Goal: Information Seeking & Learning: Learn about a topic

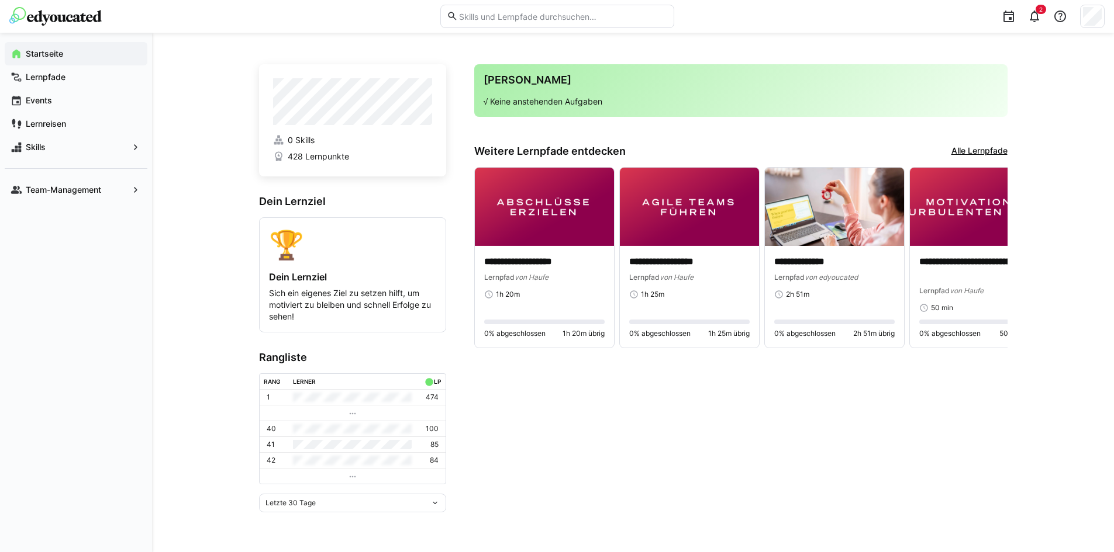
click at [313, 160] on span "428 Lernpunkte" at bounding box center [318, 157] width 61 height 12
click at [960, 258] on p "**********" at bounding box center [979, 268] width 120 height 27
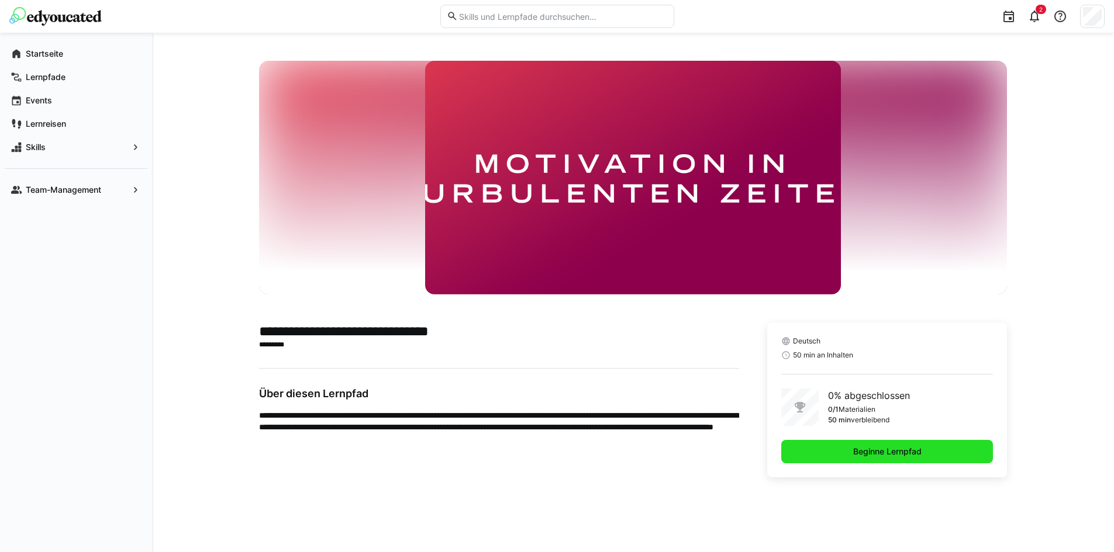
click at [867, 455] on span "Beginne Lernpfad" at bounding box center [887, 452] width 72 height 12
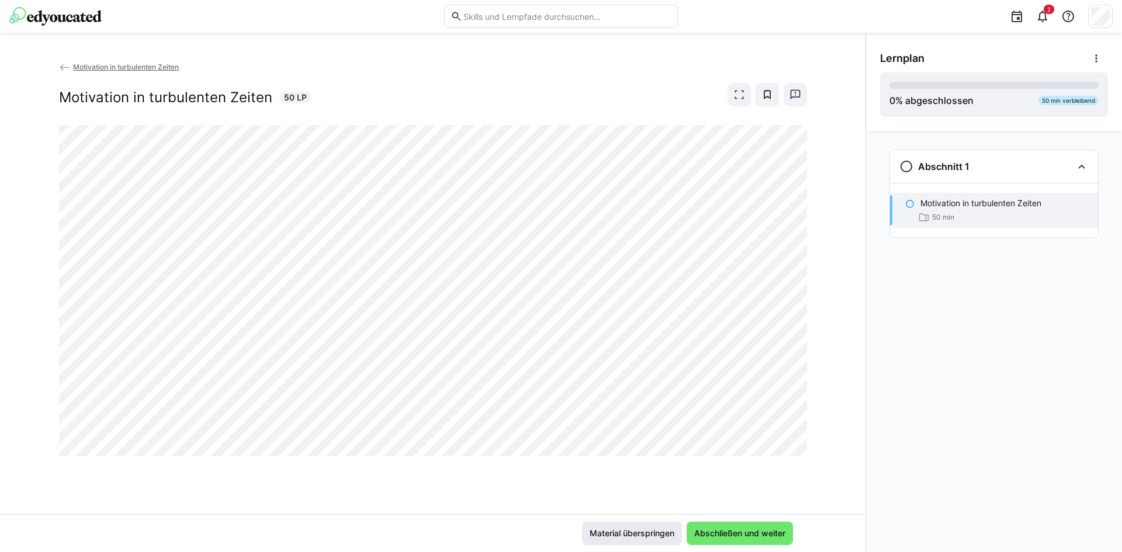
click at [656, 536] on span "Material überspringen" at bounding box center [632, 534] width 88 height 12
click at [741, 534] on span "Abschließen und weiter" at bounding box center [740, 534] width 95 height 12
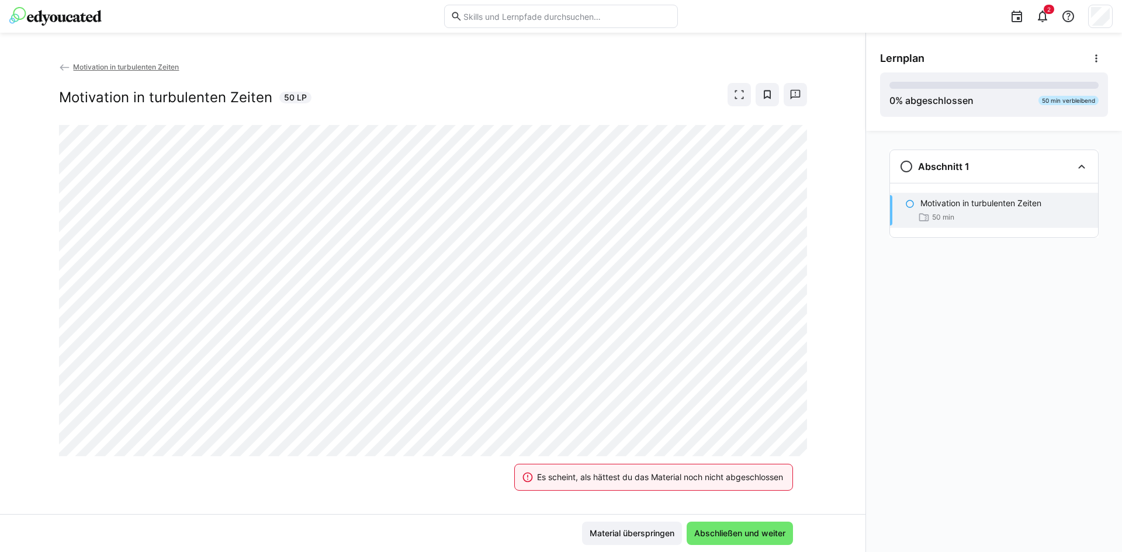
drag, startPoint x: 725, startPoint y: 526, endPoint x: 703, endPoint y: 507, distance: 29.0
click at [720, 517] on div "Es scheint, als hättest du das Material noch nicht abgeschlossen Material übers…" at bounding box center [433, 533] width 866 height 38
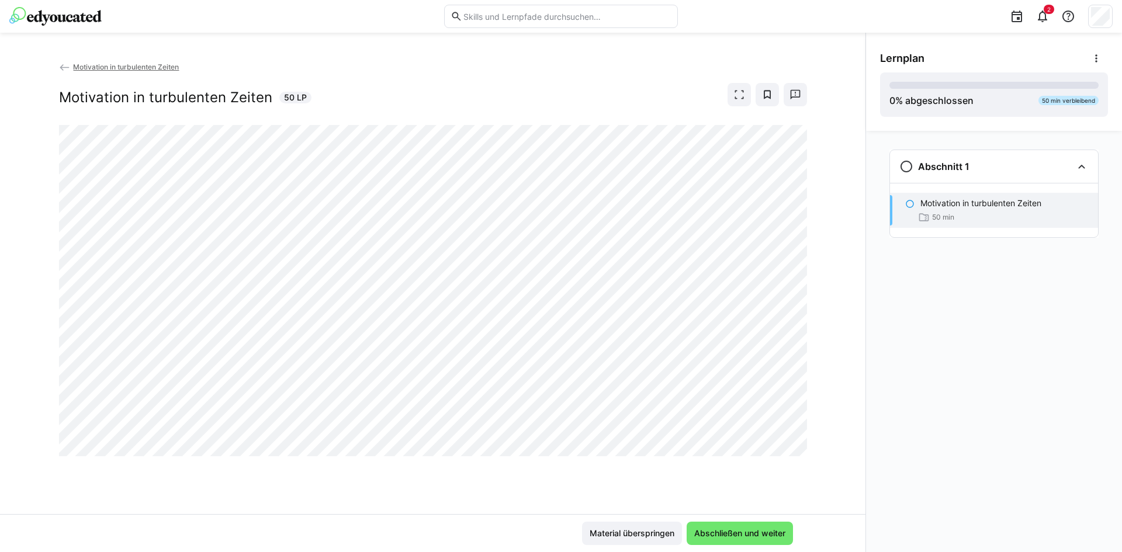
click at [882, 185] on app-classroom-navigation "Abschnitt 1 Motivation in turbulenten Zeiten 50 min" at bounding box center [994, 209] width 228 height 129
click at [912, 170] on eds-icon at bounding box center [907, 167] width 14 height 14
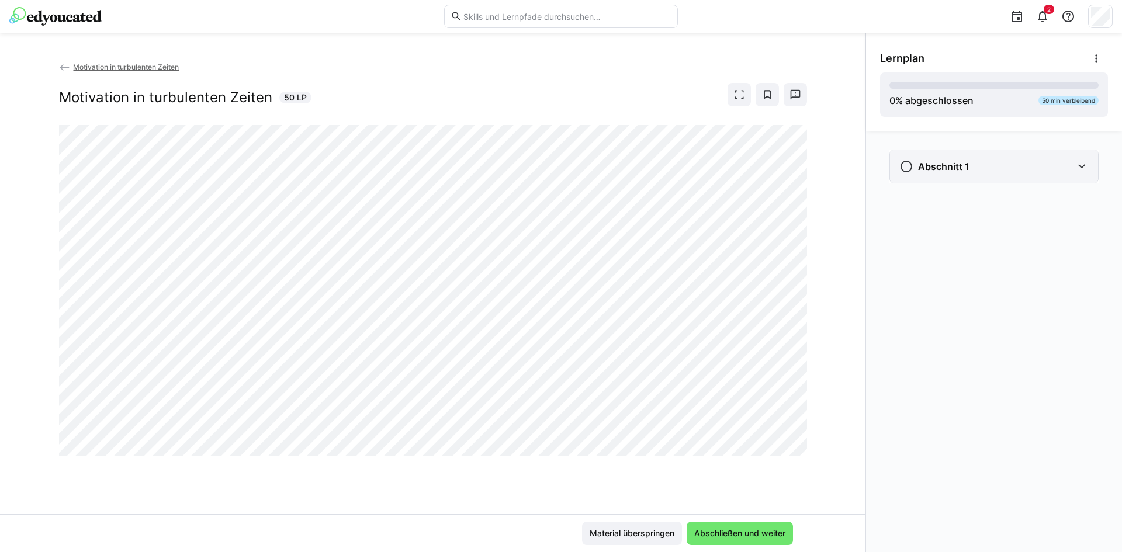
click at [915, 170] on div "Abschnitt 1" at bounding box center [935, 167] width 70 height 14
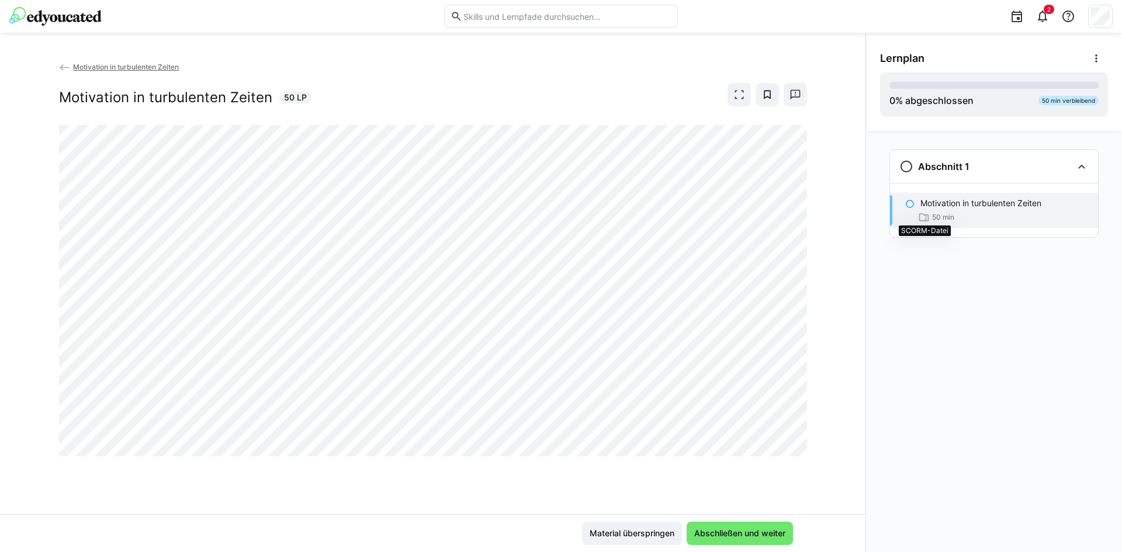
click at [924, 217] on eds-icon at bounding box center [924, 218] width 12 height 12
drag, startPoint x: 939, startPoint y: 202, endPoint x: 946, endPoint y: 203, distance: 6.5
click at [946, 203] on p "Motivation in turbulenten Zeiten" at bounding box center [981, 204] width 121 height 12
click at [911, 203] on eds-icon at bounding box center [909, 203] width 9 height 9
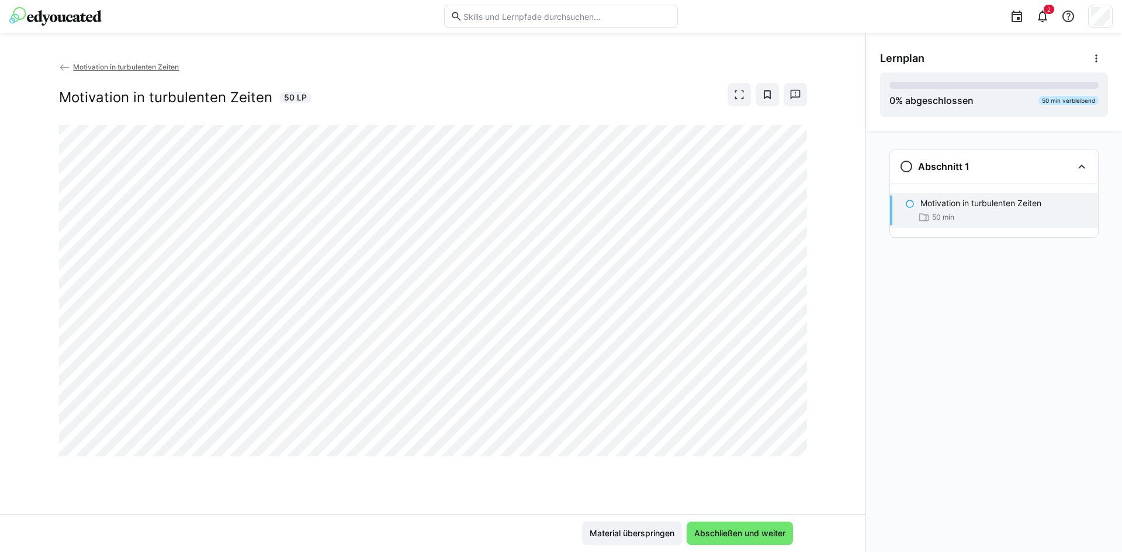
click at [883, 207] on app-classroom-navigation "Abschnitt 1 Motivation in turbulenten Zeiten 50 min" at bounding box center [994, 209] width 228 height 129
click at [649, 519] on div "Material überspringen Abschließen und weiter" at bounding box center [433, 533] width 866 height 38
click at [633, 528] on span "Material überspringen" at bounding box center [632, 534] width 88 height 12
click at [88, 22] on img at bounding box center [55, 16] width 92 height 19
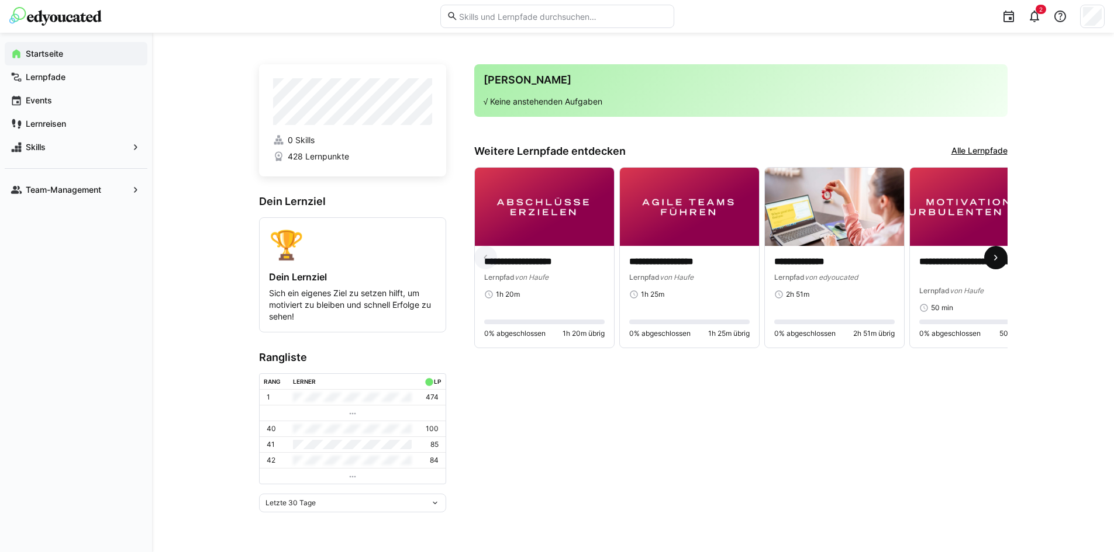
click at [993, 263] on eds-icon at bounding box center [996, 258] width 12 height 12
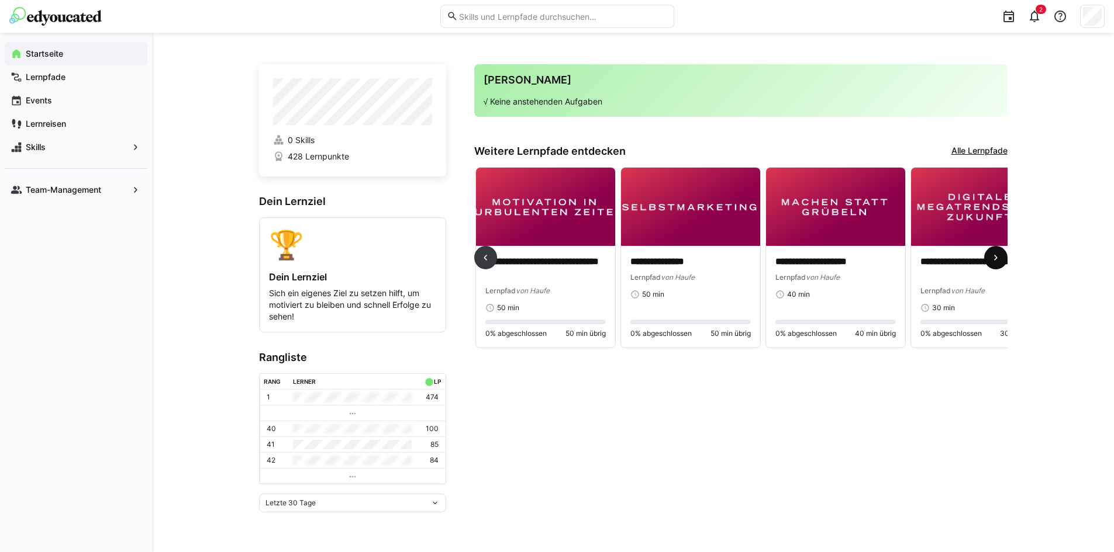
scroll to position [0, 435]
click at [822, 255] on p "**********" at bounding box center [834, 261] width 120 height 13
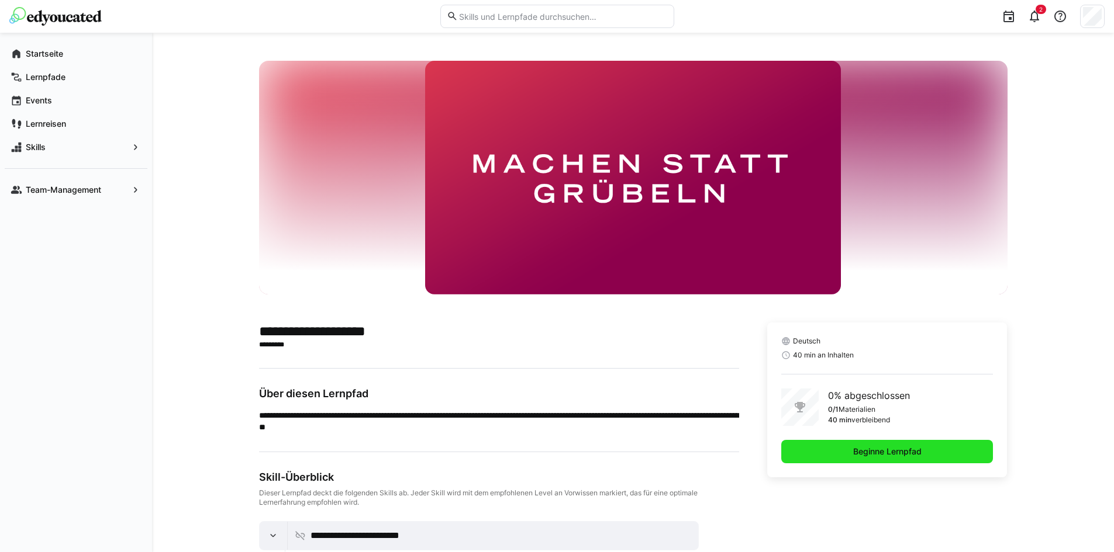
click at [877, 454] on span "Beginne Lernpfad" at bounding box center [887, 452] width 72 height 12
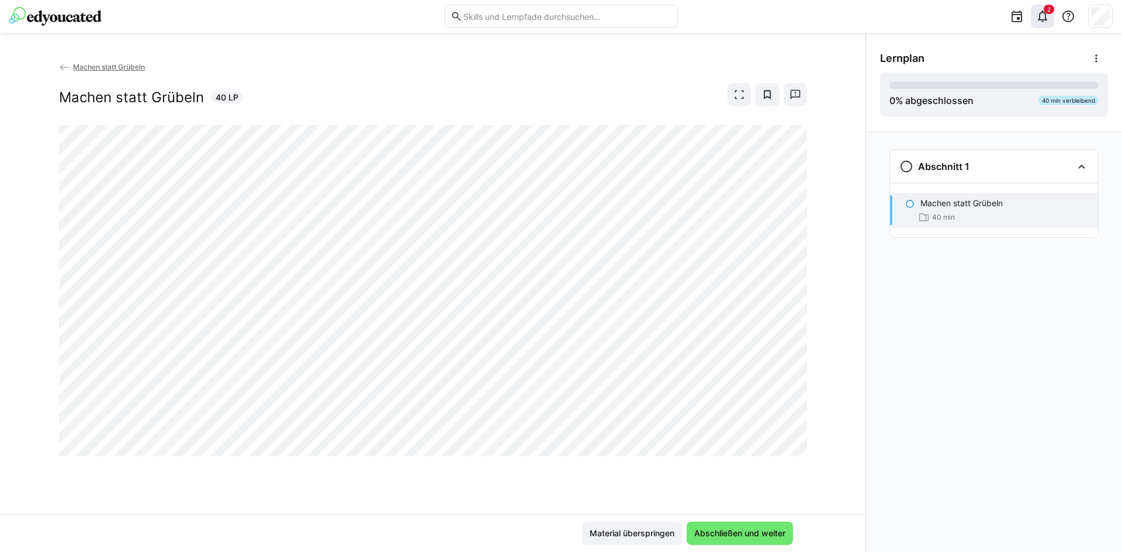
drag, startPoint x: 1032, startPoint y: 47, endPoint x: 1032, endPoint y: 15, distance: 32.2
click at [1031, 46] on div "Lernplan 0 % abgeschlossen 40 min verbleibend" at bounding box center [994, 82] width 256 height 98
click at [1028, 9] on div at bounding box center [1016, 16] width 23 height 23
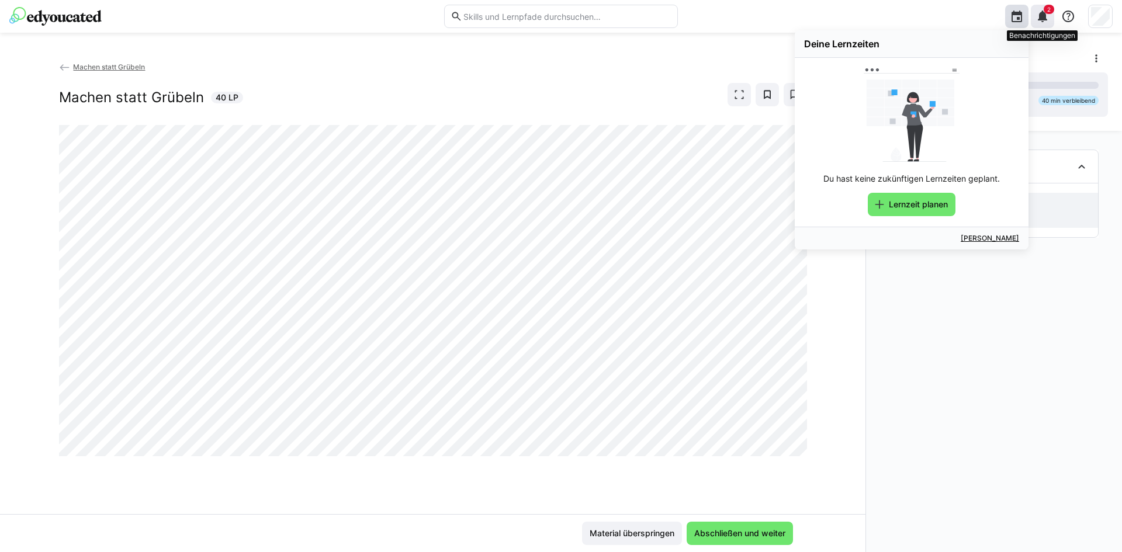
click at [1050, 15] on div "2" at bounding box center [1042, 16] width 23 height 23
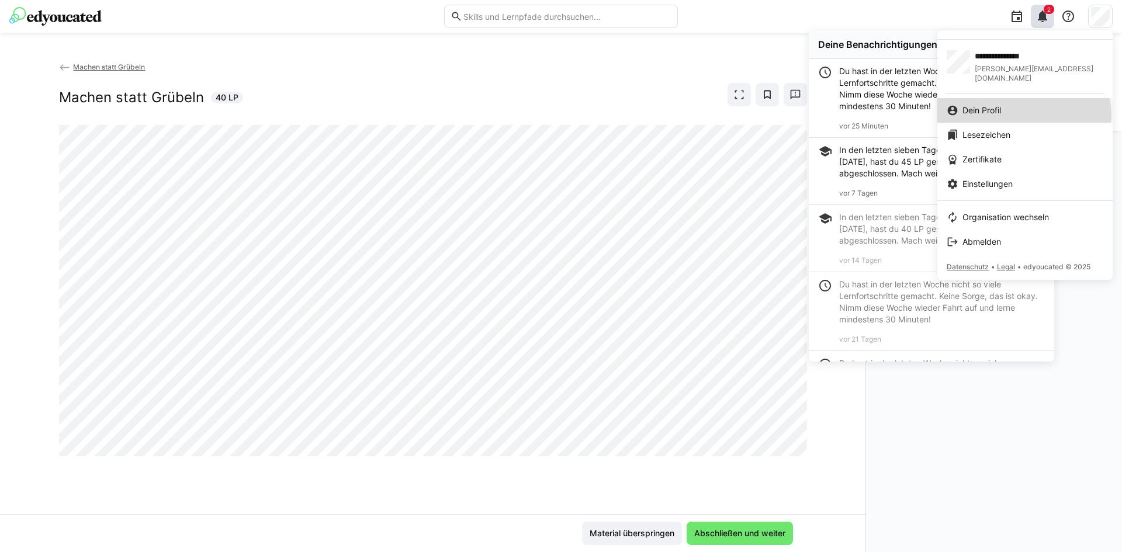
click at [1023, 106] on div "Dein Profil" at bounding box center [1025, 111] width 157 height 12
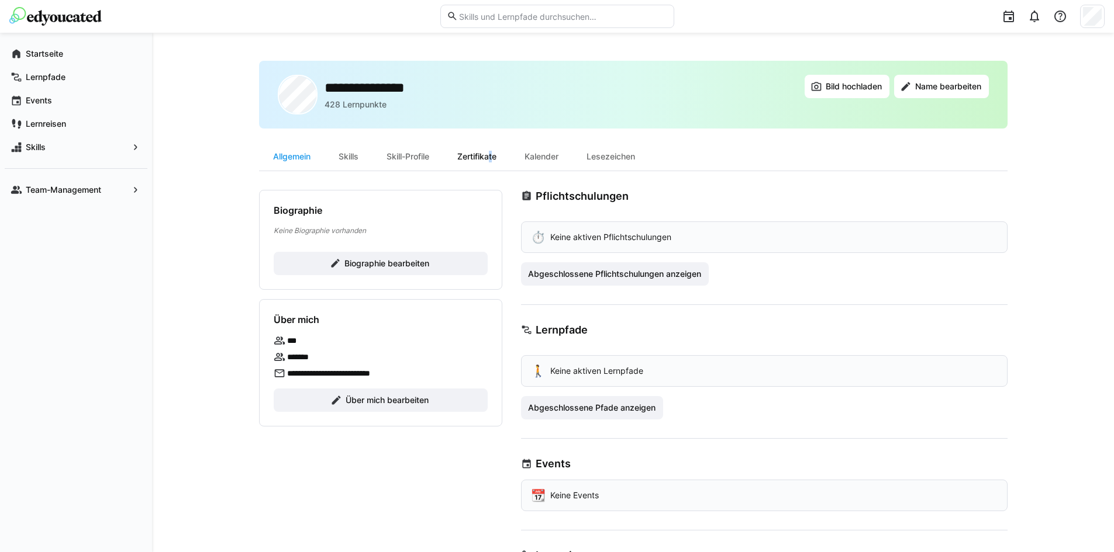
click at [490, 154] on div "Zertifikate" at bounding box center [476, 157] width 67 height 28
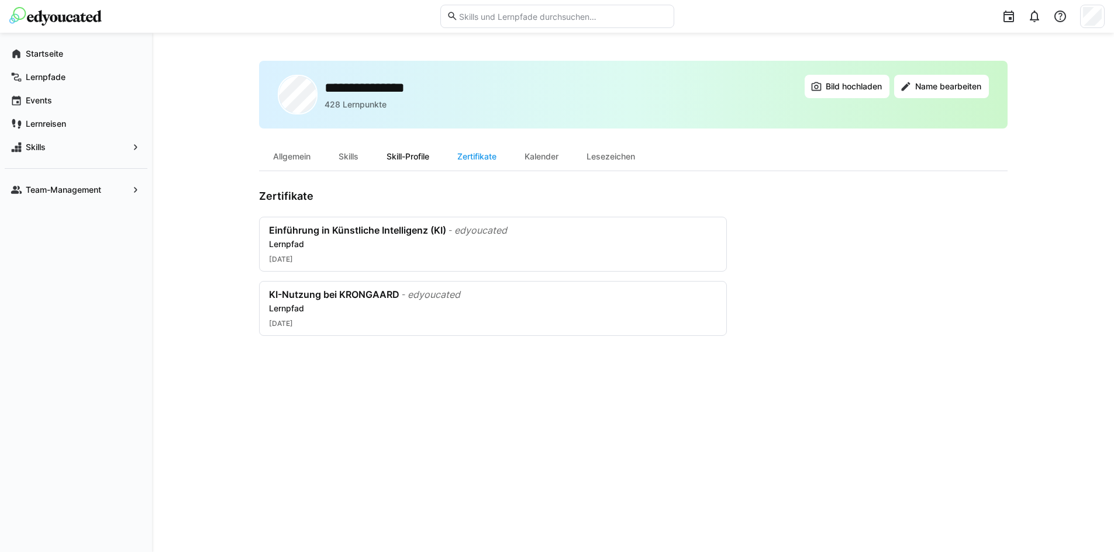
click at [426, 148] on div "Skill-Profile" at bounding box center [407, 157] width 71 height 28
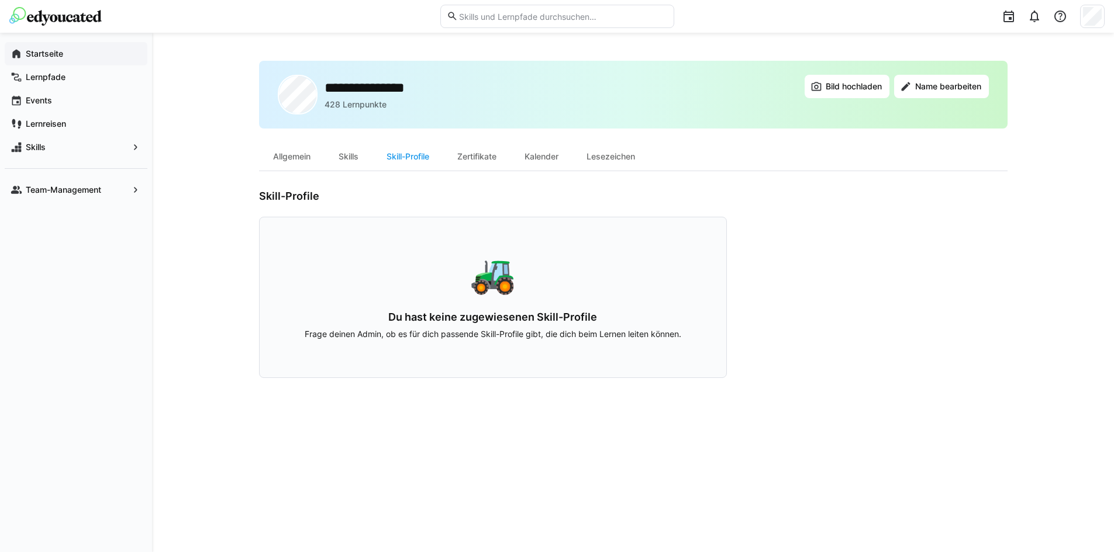
click at [70, 44] on div "Startseite" at bounding box center [76, 53] width 143 height 23
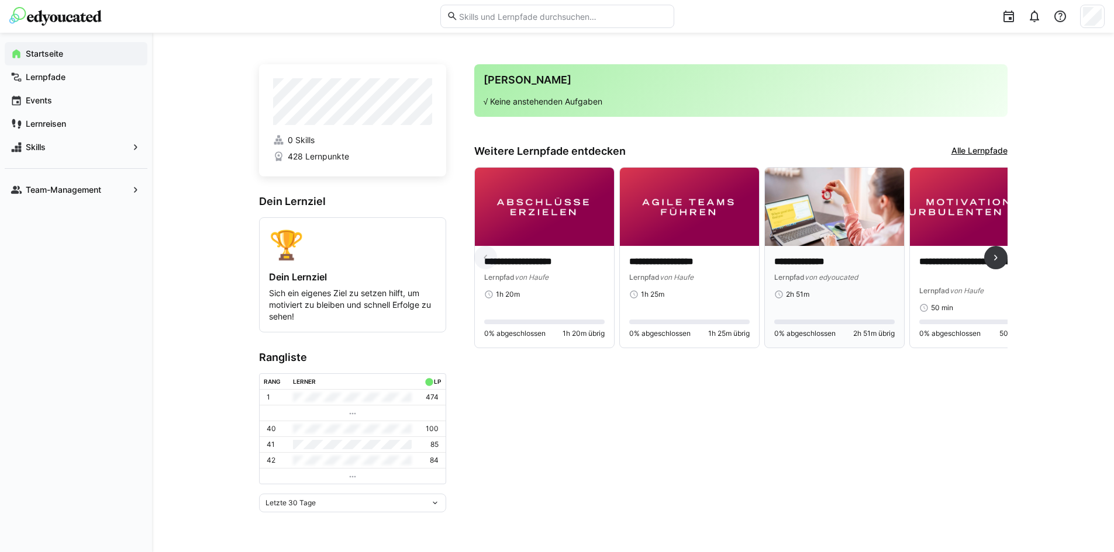
drag, startPoint x: 856, startPoint y: 257, endPoint x: 856, endPoint y: 245, distance: 12.3
click at [856, 247] on div "**********" at bounding box center [834, 297] width 139 height 102
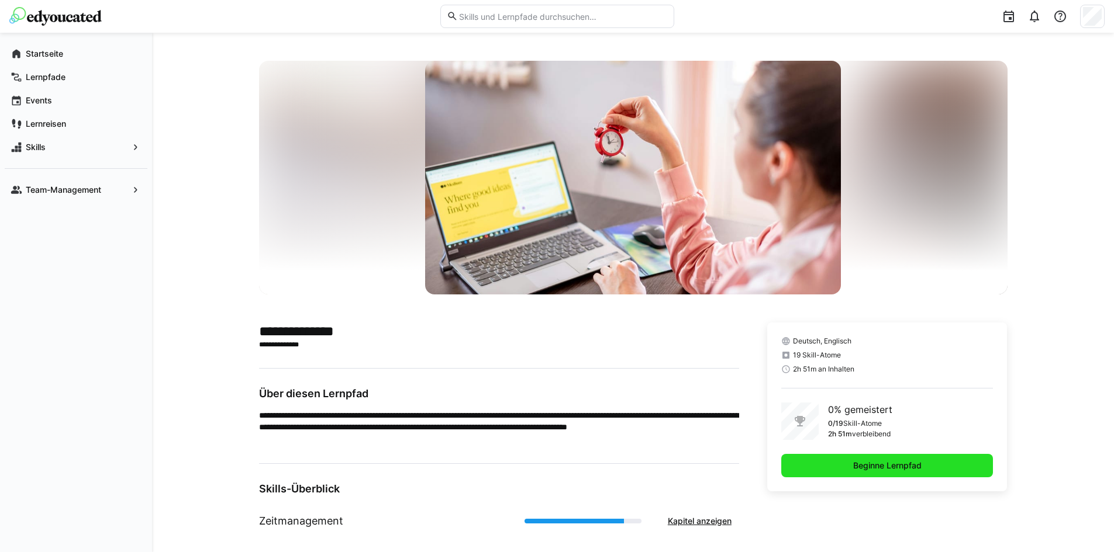
click at [900, 468] on span "Beginne Lernpfad" at bounding box center [887, 466] width 72 height 12
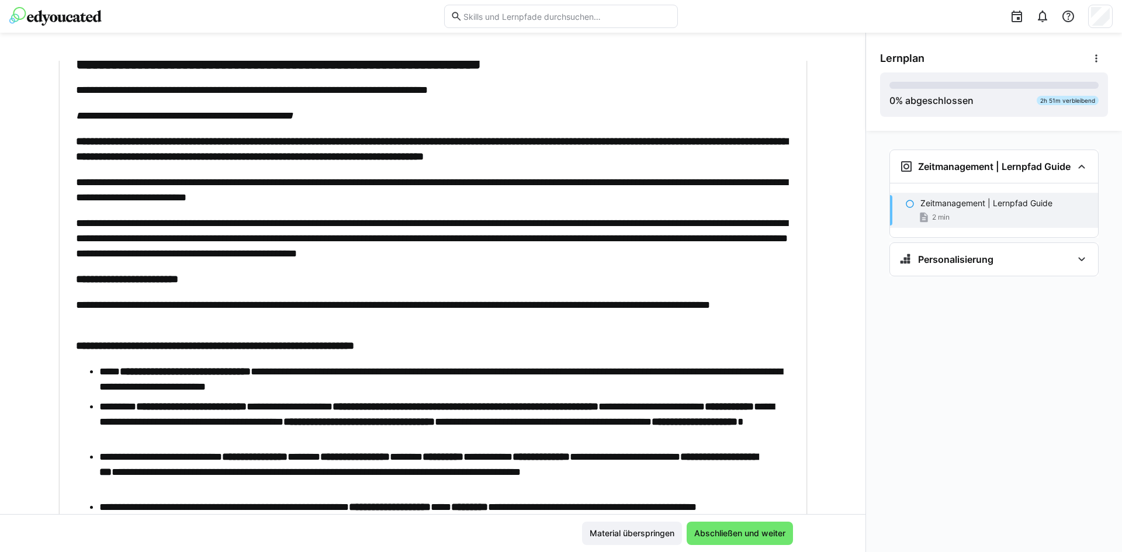
scroll to position [234, 0]
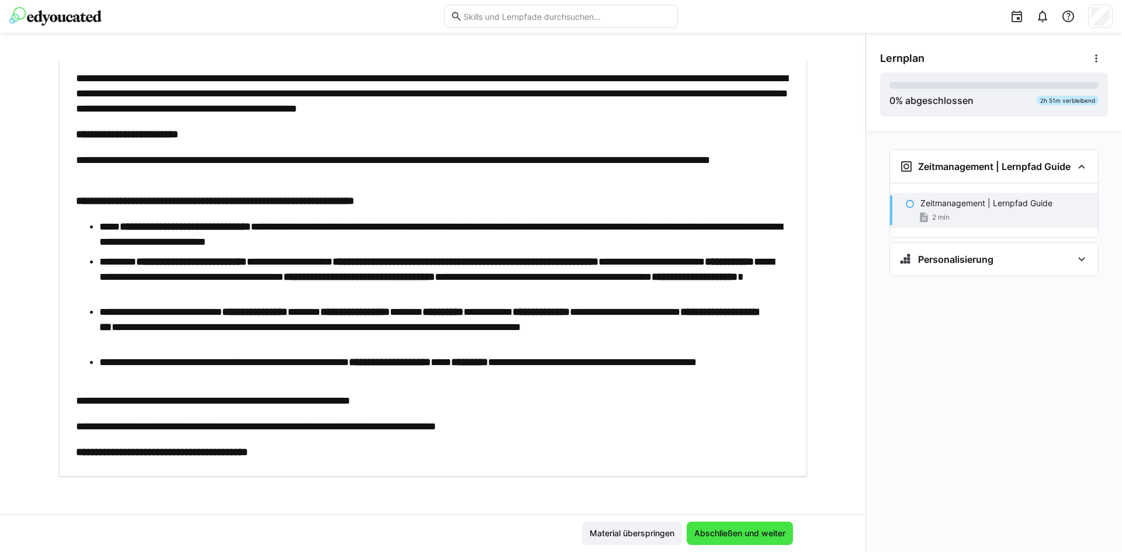
click at [701, 541] on span "Abschließen und weiter" at bounding box center [740, 533] width 106 height 23
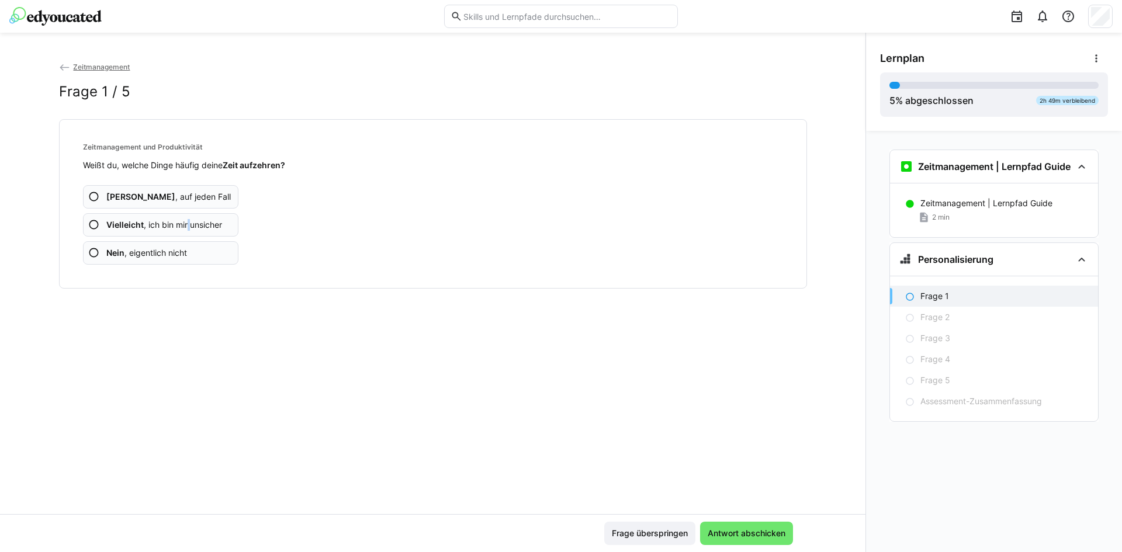
click at [190, 223] on span "Vielleicht , ich bin mir unsicher" at bounding box center [164, 225] width 116 height 12
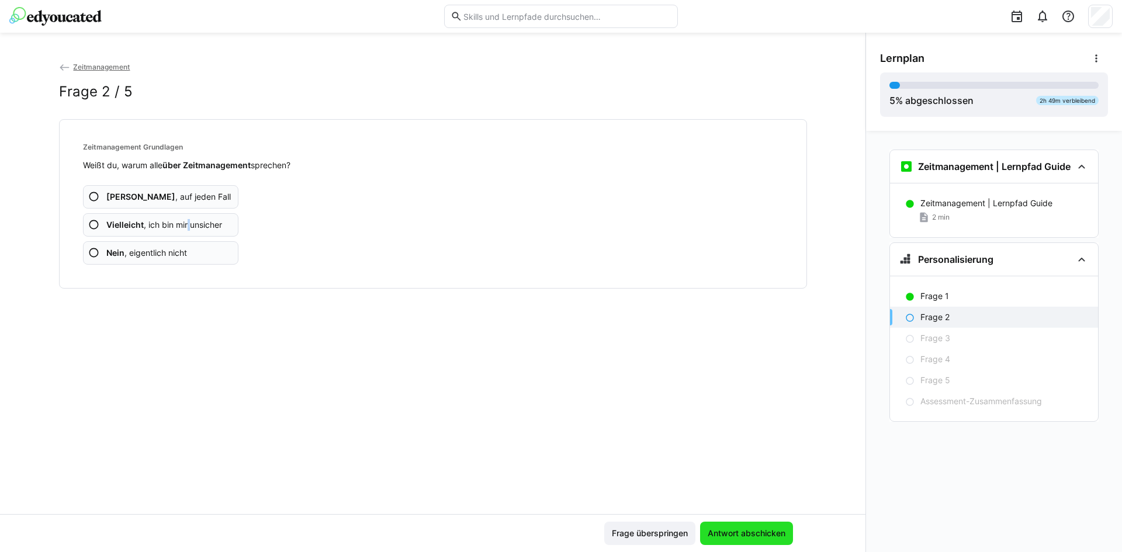
click at [735, 525] on span "Antwort abschicken" at bounding box center [746, 533] width 93 height 23
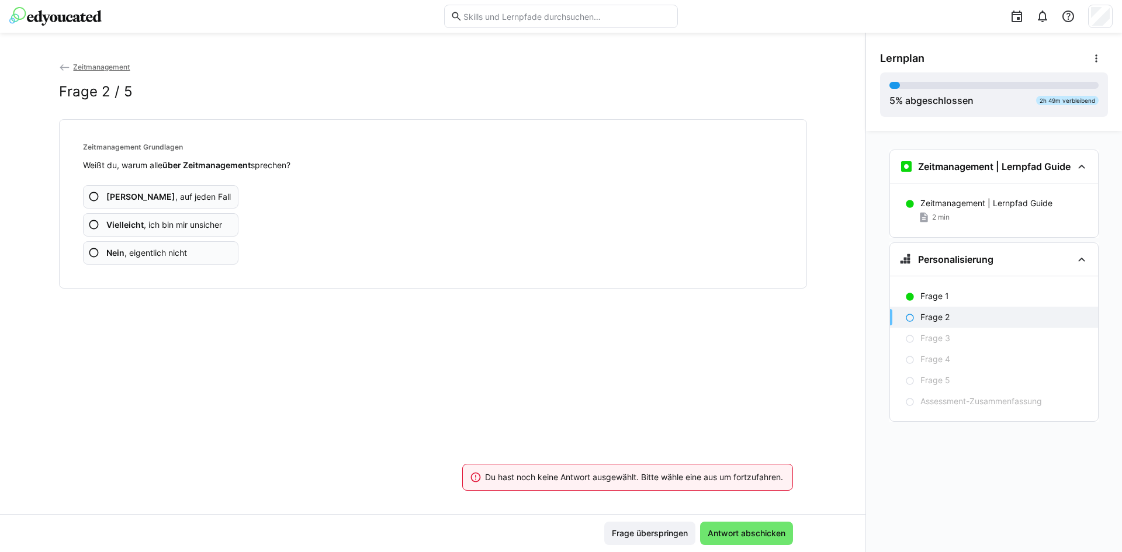
click at [203, 200] on app-assessment-question-radio "Ja , auf jeden Fall" at bounding box center [161, 196] width 156 height 23
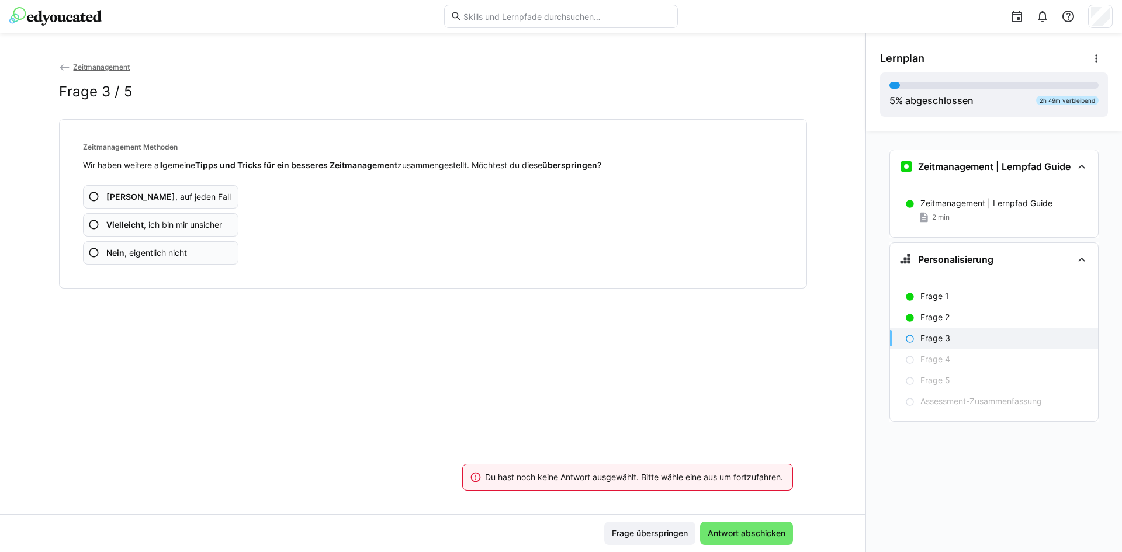
click at [193, 248] on app-assessment-question-radio "Nein , eigentlich nicht" at bounding box center [161, 252] width 156 height 23
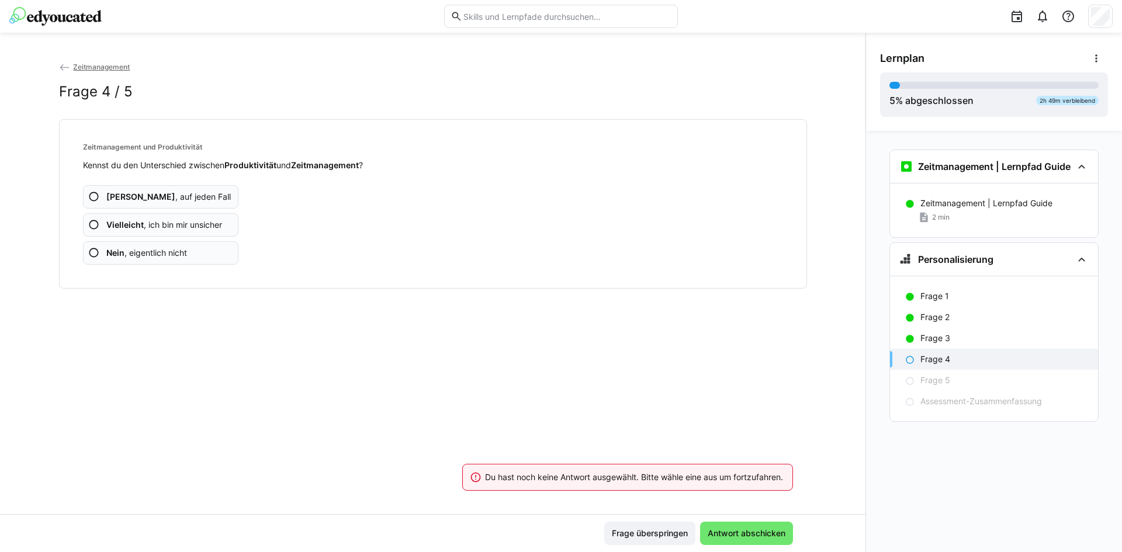
click at [207, 231] on app-assessment-question-radio "Vielleicht , ich bin mir unsicher" at bounding box center [161, 224] width 156 height 23
click at [151, 220] on span "Vielleicht , ich bin mir unsicher" at bounding box center [164, 225] width 116 height 12
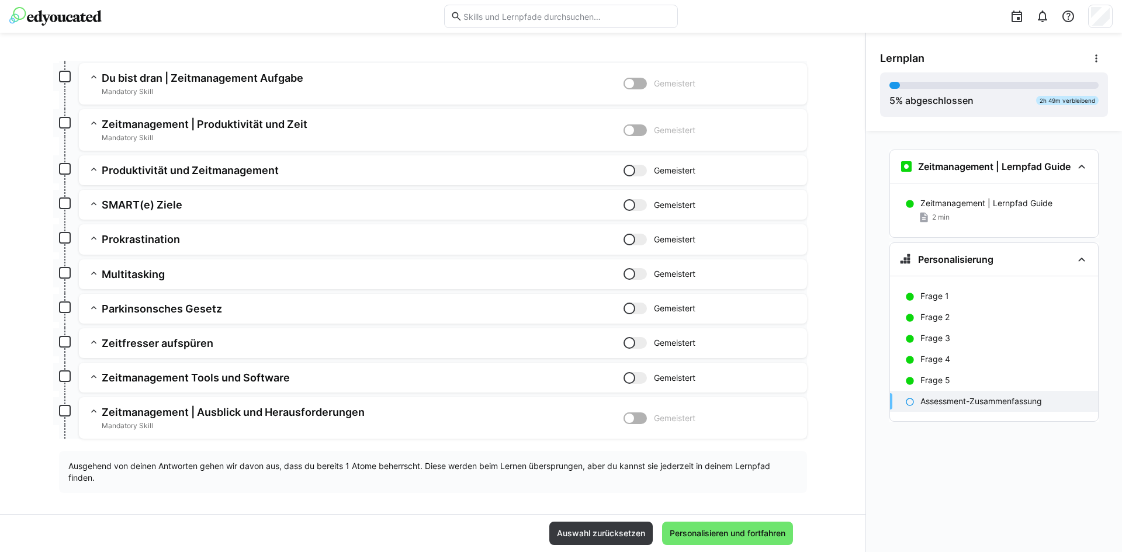
scroll to position [455, 0]
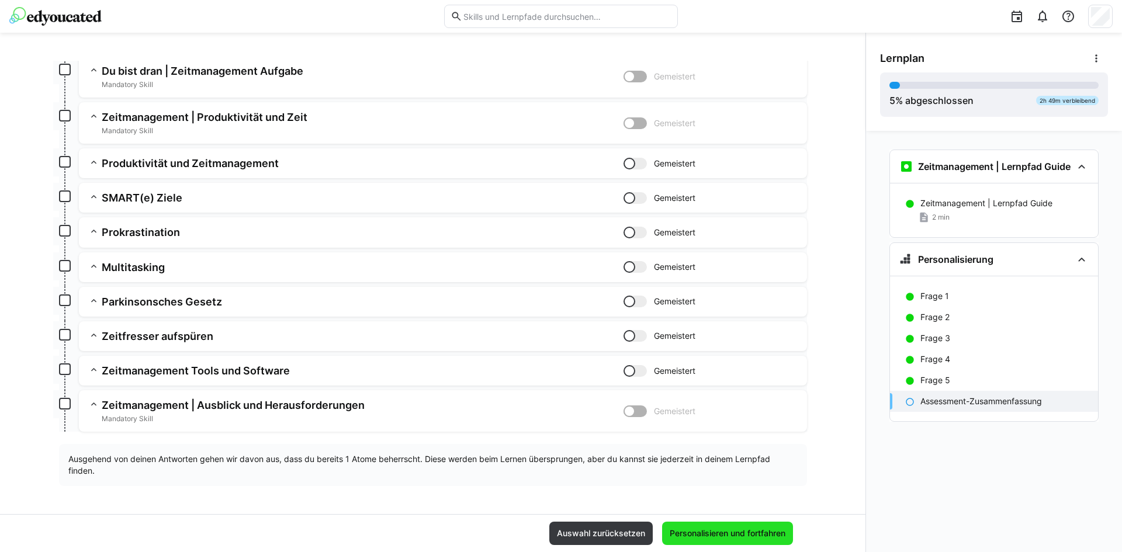
click at [744, 535] on span "Personalisieren und fortfahren" at bounding box center [727, 534] width 119 height 12
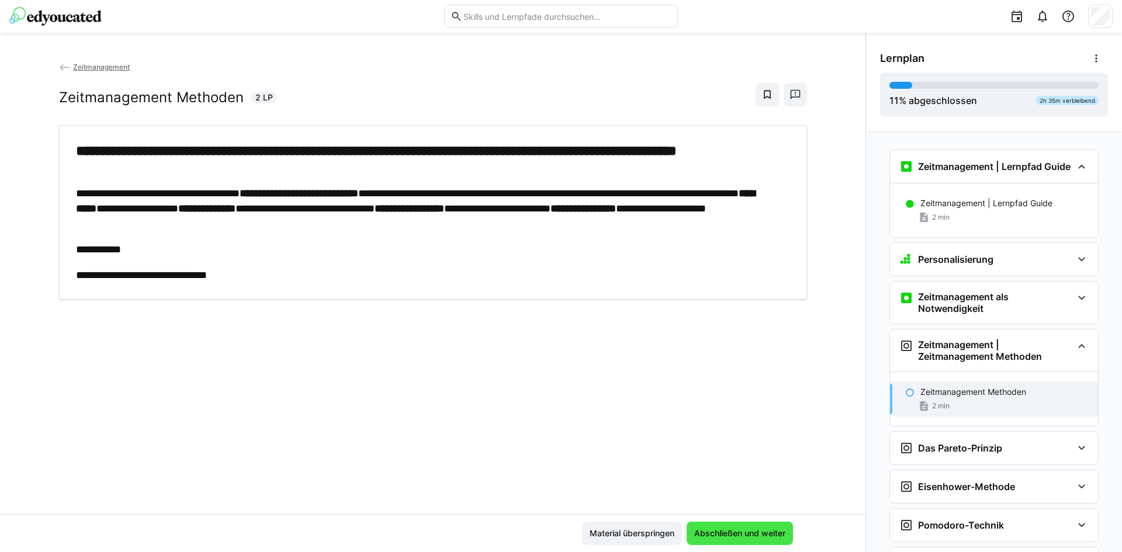
scroll to position [208, 0]
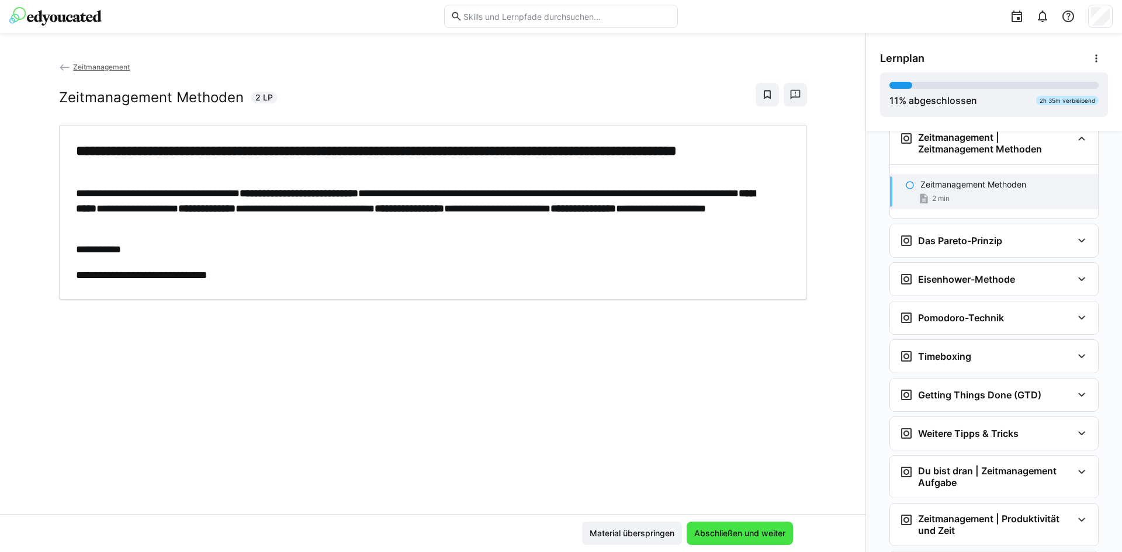
click at [744, 528] on span "Abschließen und weiter" at bounding box center [740, 534] width 95 height 12
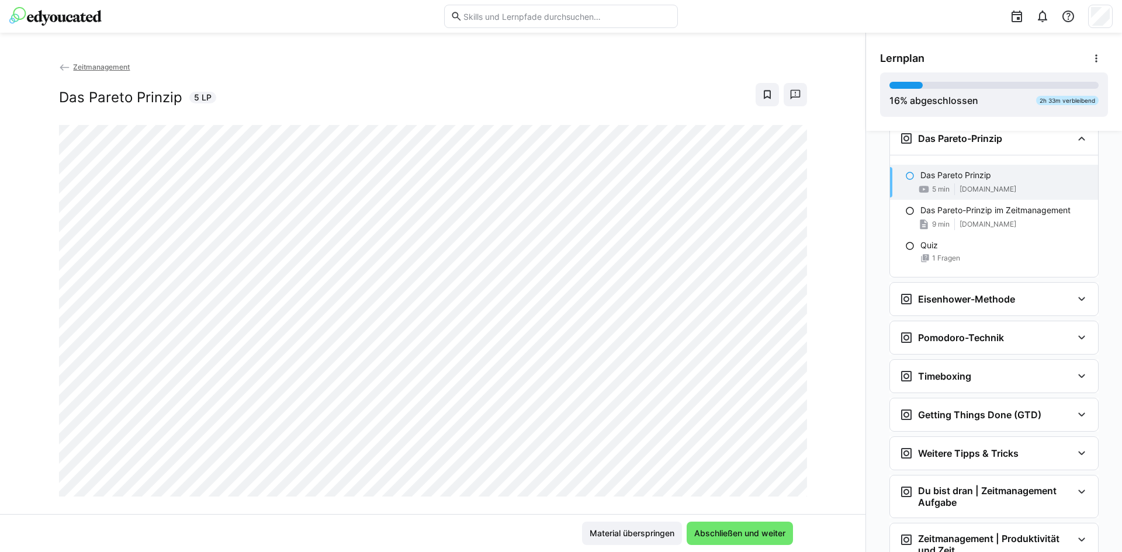
scroll to position [20, 0]
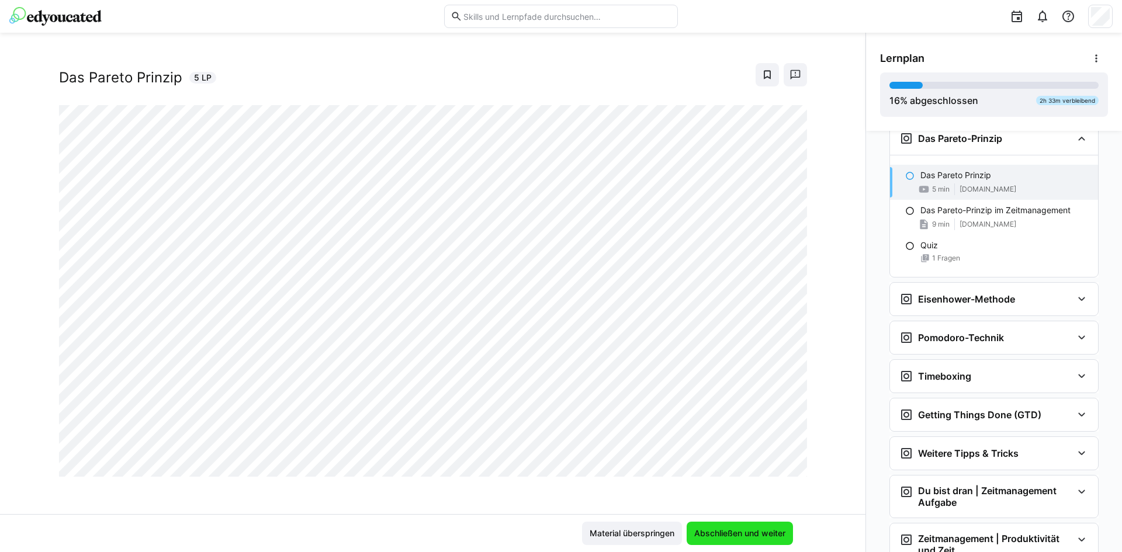
click at [745, 527] on span "Abschließen und weiter" at bounding box center [740, 533] width 106 height 23
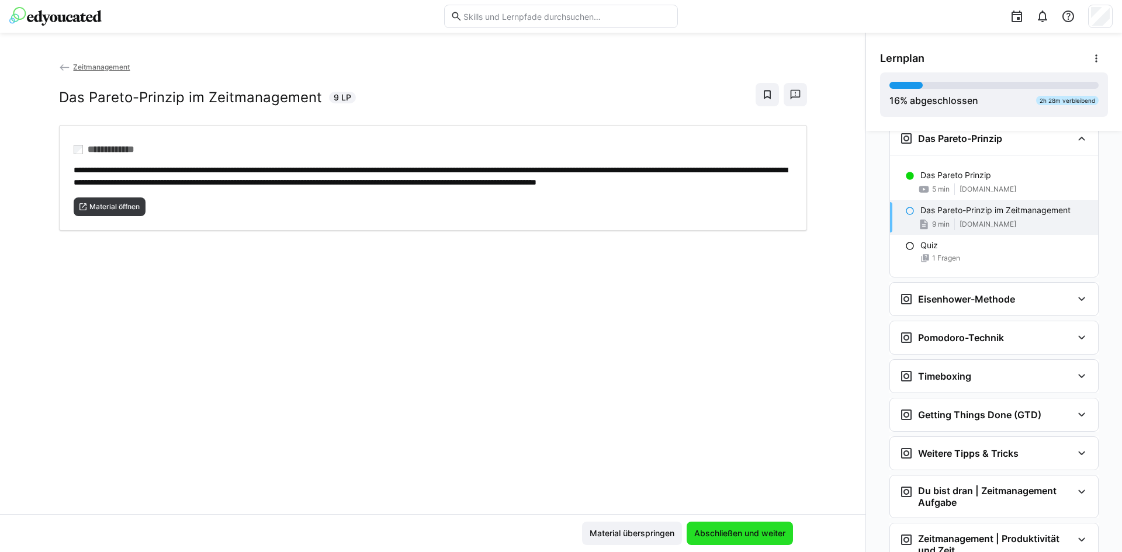
click at [768, 537] on span "Abschließen und weiter" at bounding box center [740, 534] width 95 height 12
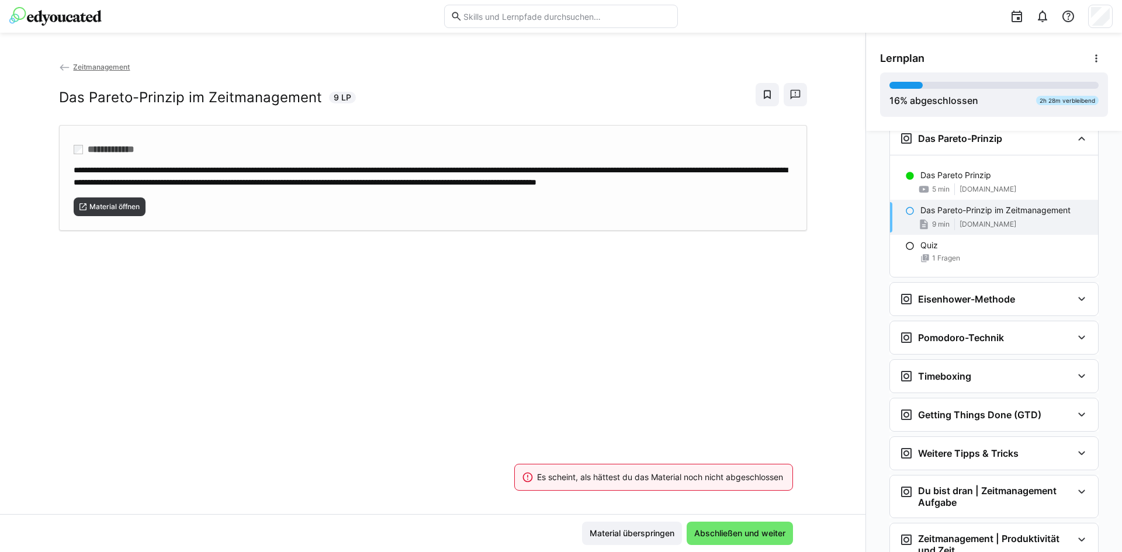
click at [516, 188] on div "**********" at bounding box center [433, 176] width 719 height 25
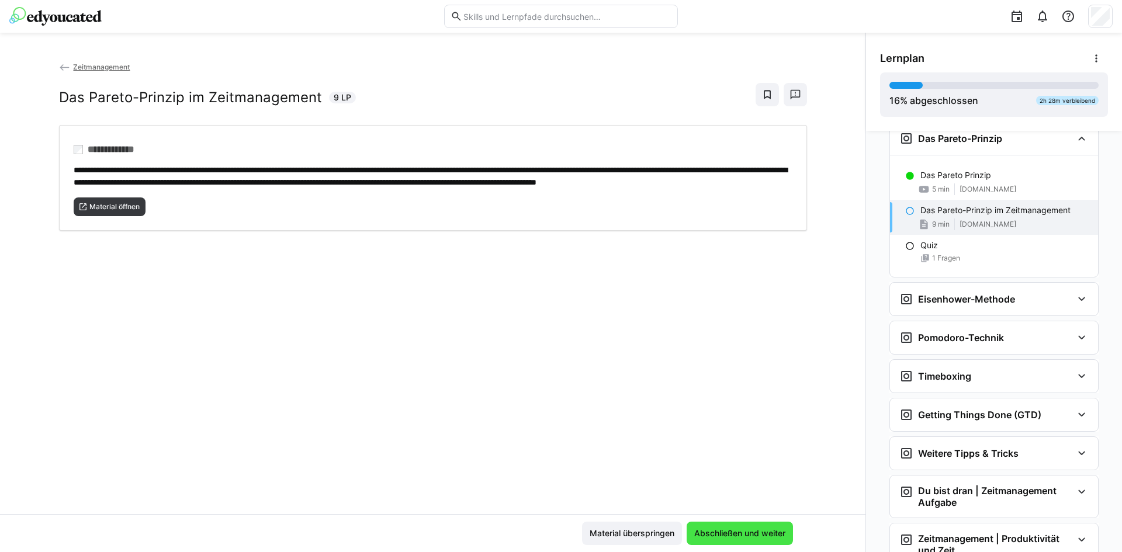
click at [694, 533] on span "Abschließen und weiter" at bounding box center [740, 534] width 95 height 12
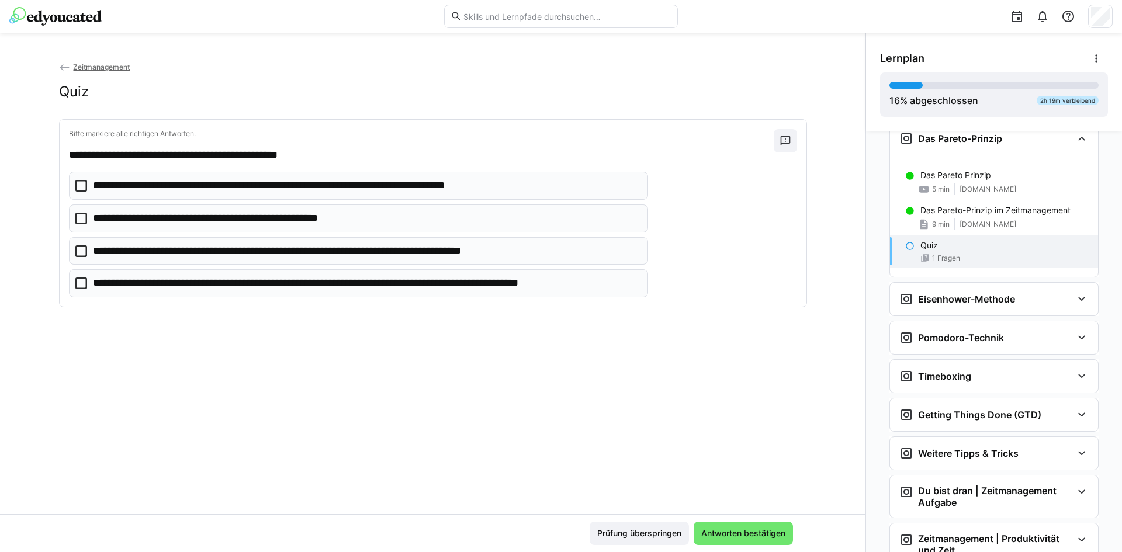
click at [75, 220] on icon at bounding box center [81, 219] width 12 height 12
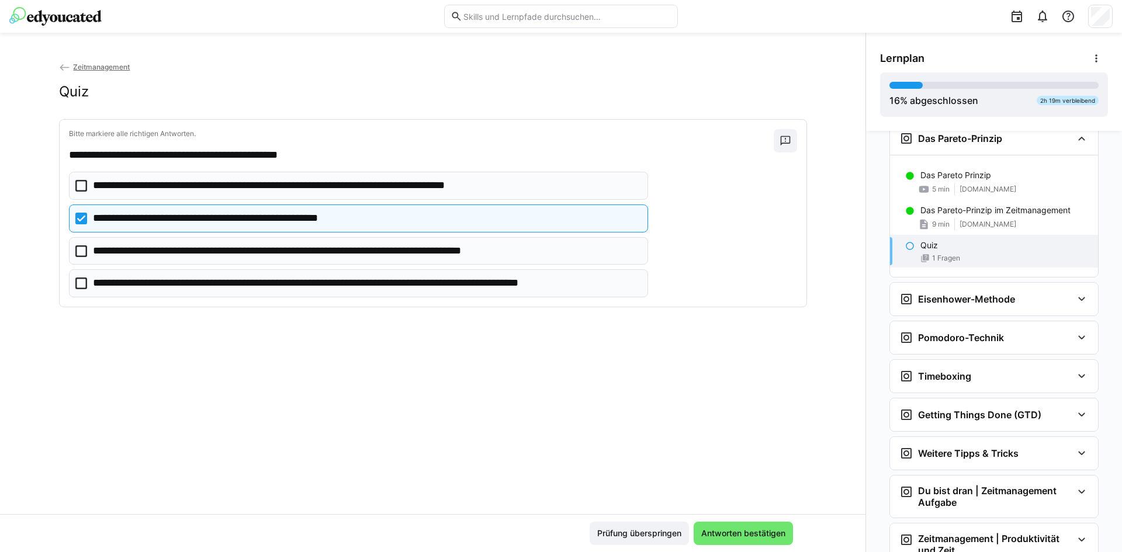
click at [79, 285] on icon at bounding box center [81, 284] width 12 height 12
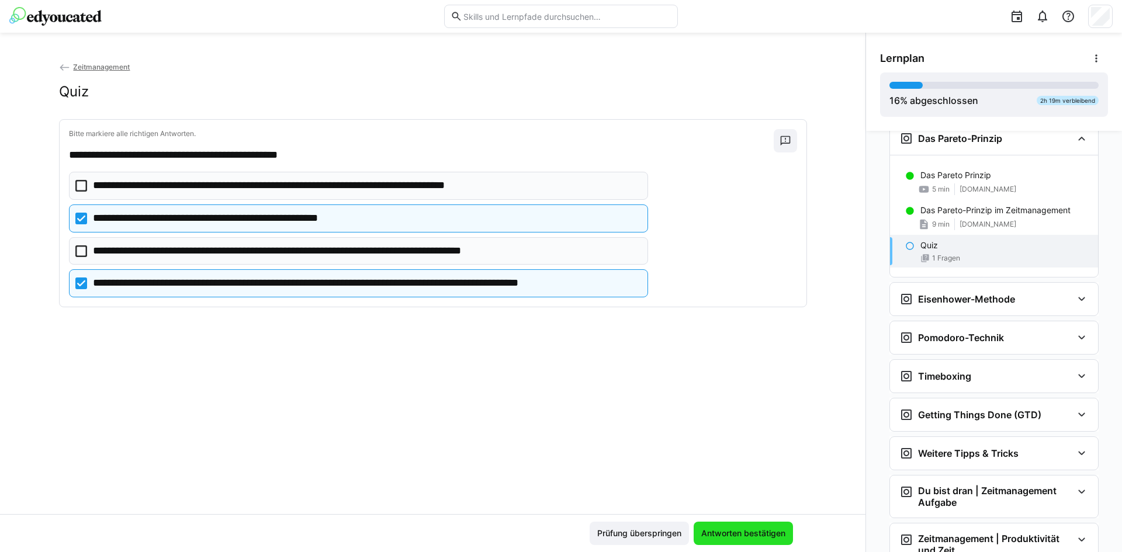
click at [766, 538] on span "Antworten bestätigen" at bounding box center [744, 534] width 88 height 12
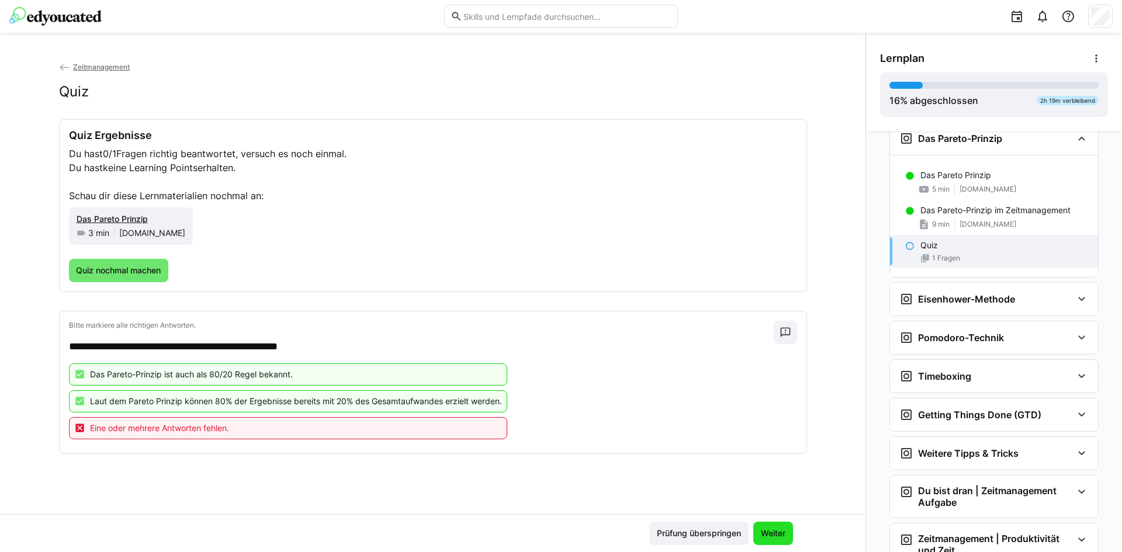
click at [762, 531] on span "Weiter" at bounding box center [773, 534] width 28 height 12
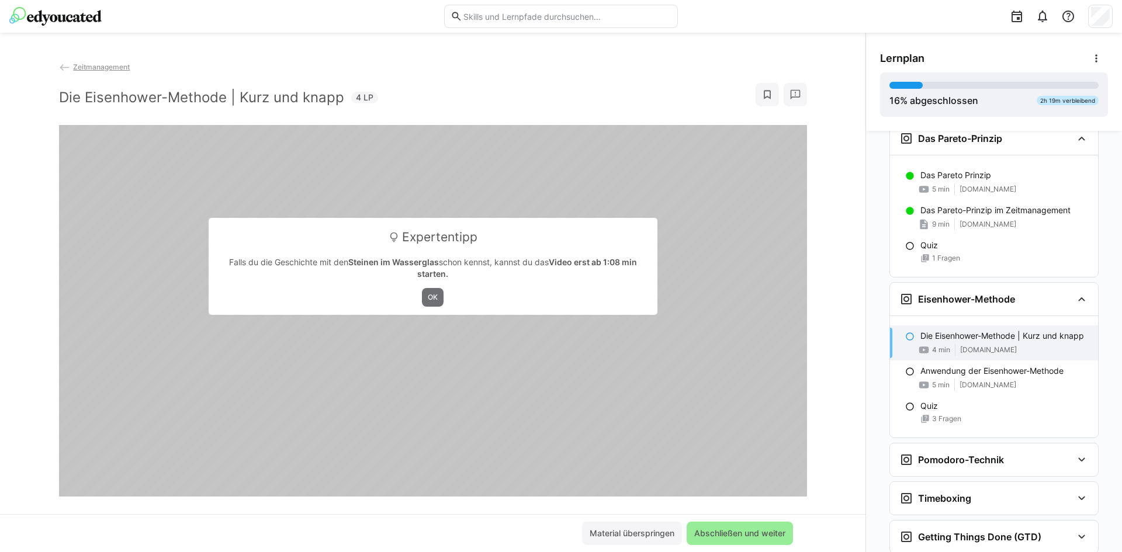
scroll to position [471, 0]
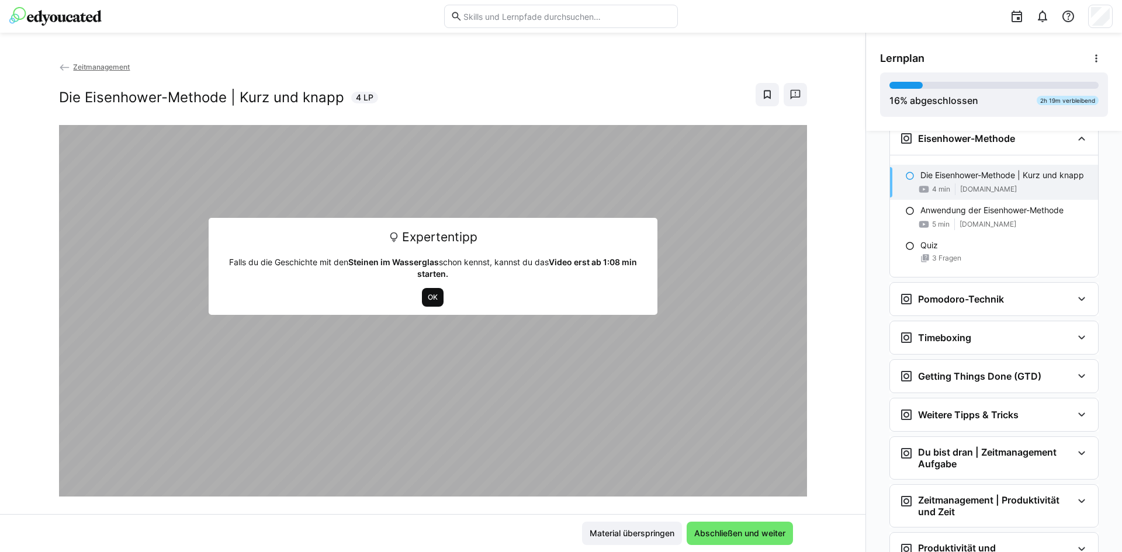
click at [433, 294] on span "OK" at bounding box center [433, 297] width 12 height 9
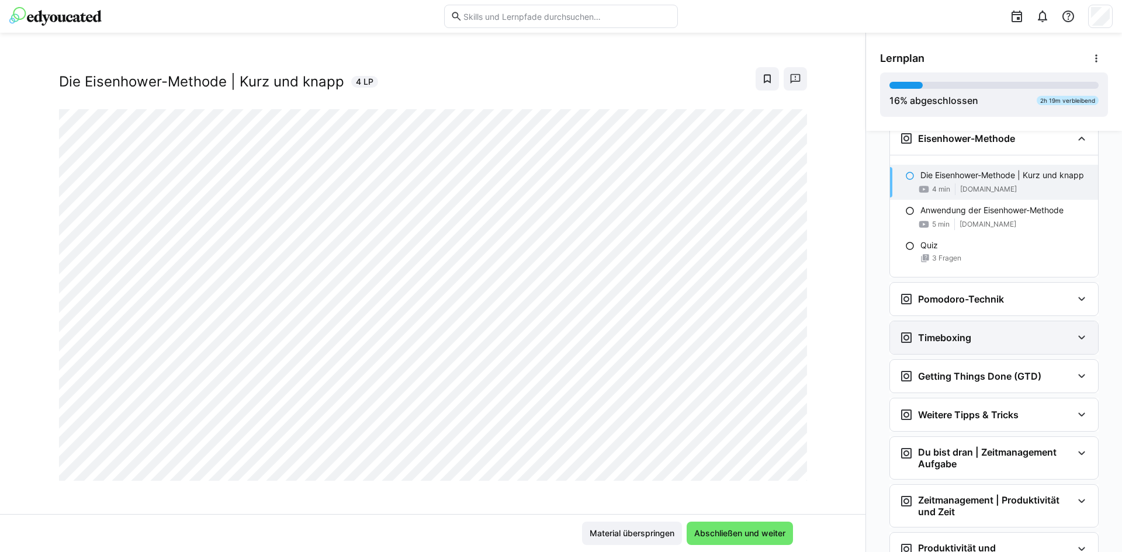
scroll to position [20, 0]
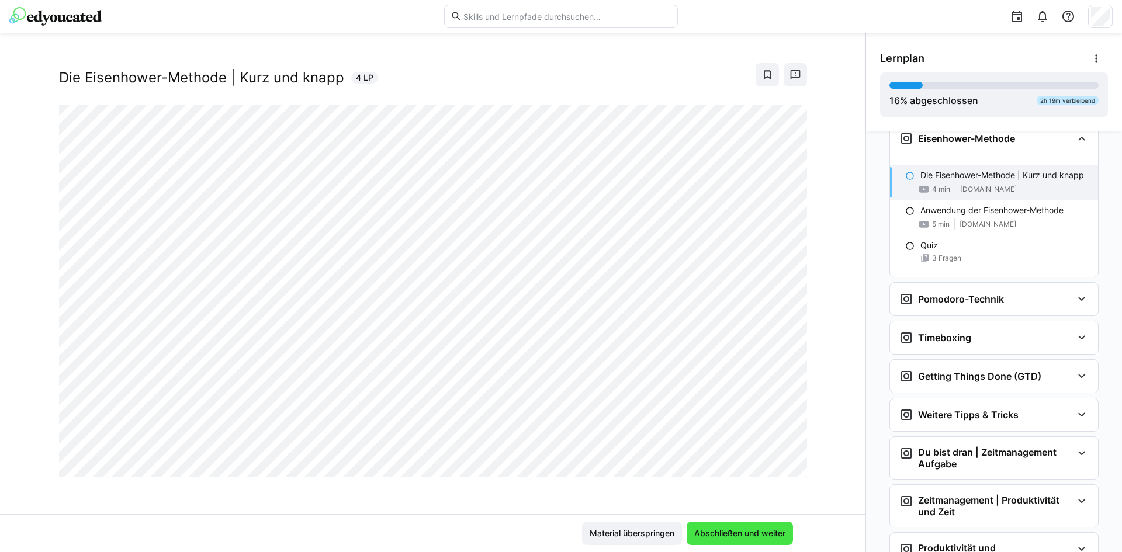
click at [749, 540] on span "Abschließen und weiter" at bounding box center [740, 533] width 106 height 23
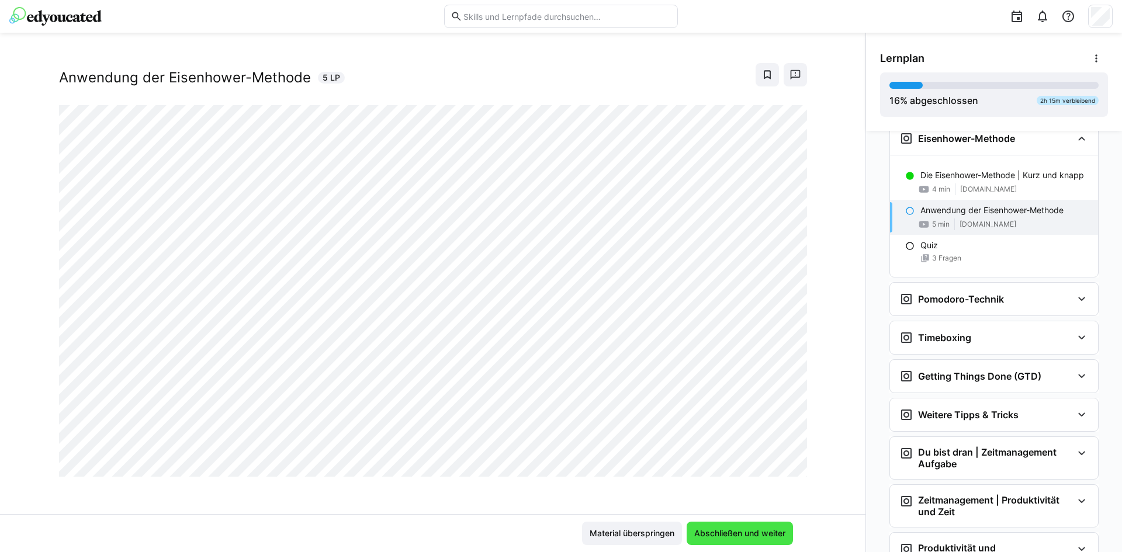
click at [765, 540] on span "Abschließen und weiter" at bounding box center [740, 533] width 106 height 23
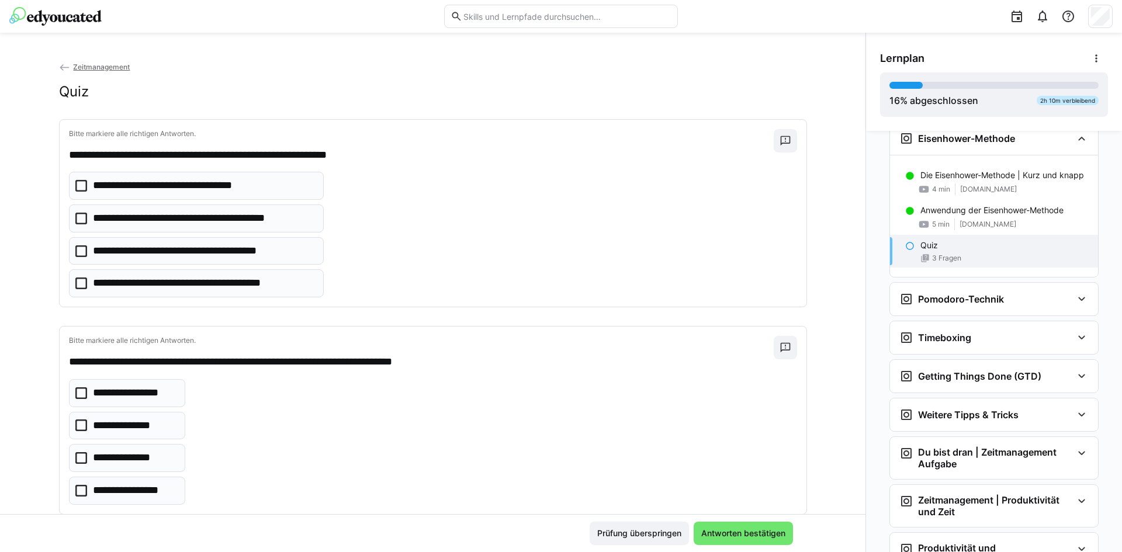
click at [75, 217] on icon at bounding box center [81, 219] width 12 height 12
click at [75, 222] on icon at bounding box center [81, 219] width 12 height 12
click at [75, 283] on icon at bounding box center [81, 284] width 12 height 12
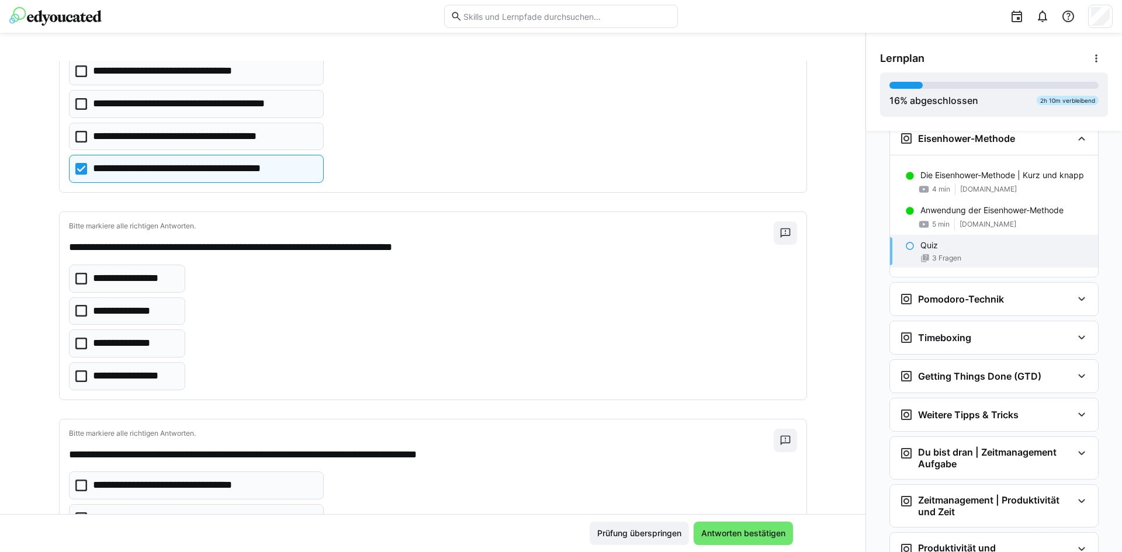
scroll to position [117, 0]
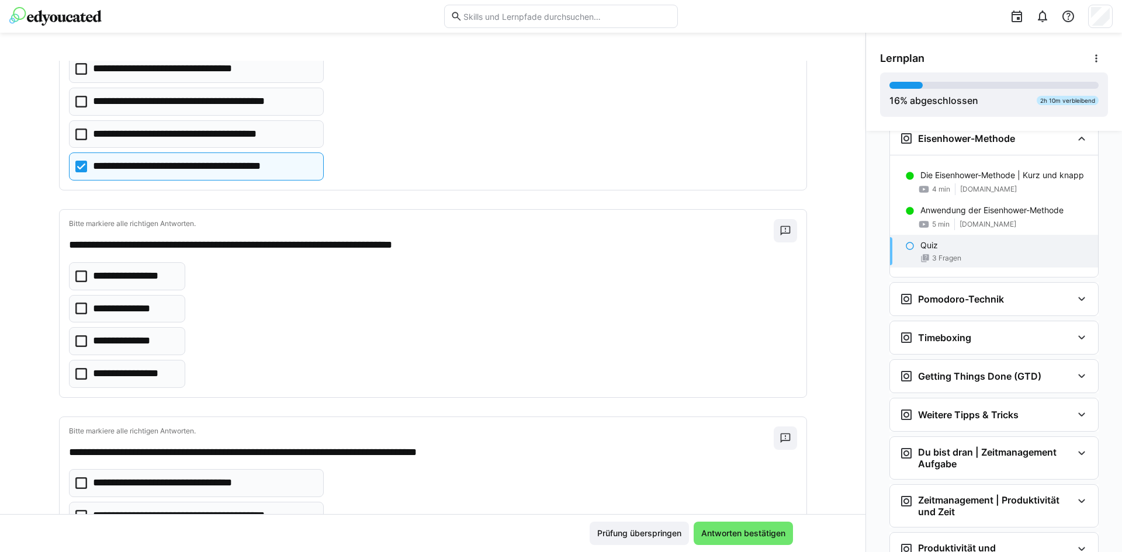
click at [82, 378] on eds-checkbox "**********" at bounding box center [127, 374] width 117 height 28
click at [77, 308] on icon at bounding box center [81, 309] width 12 height 12
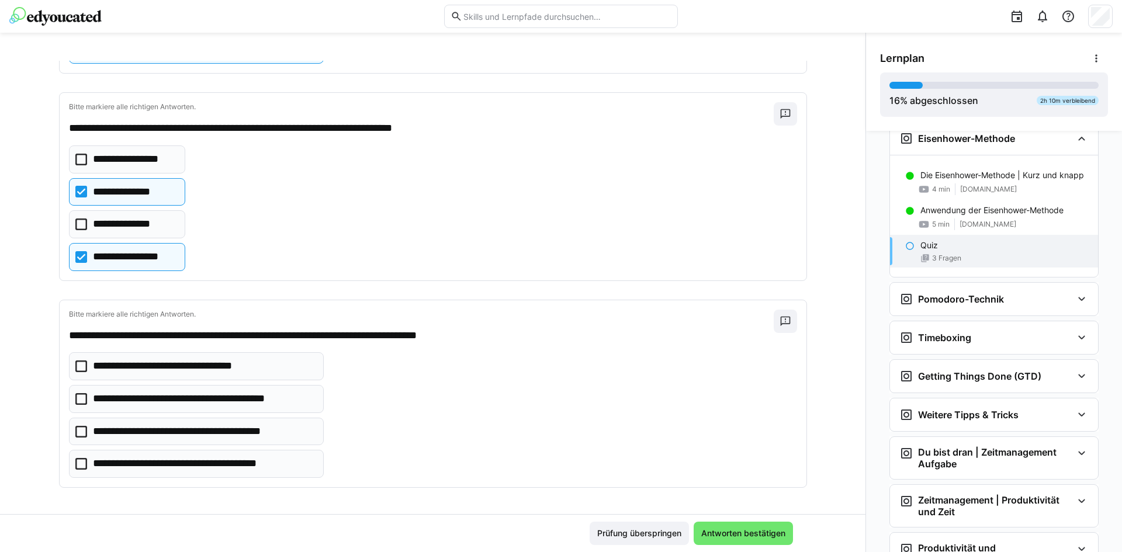
scroll to position [236, 0]
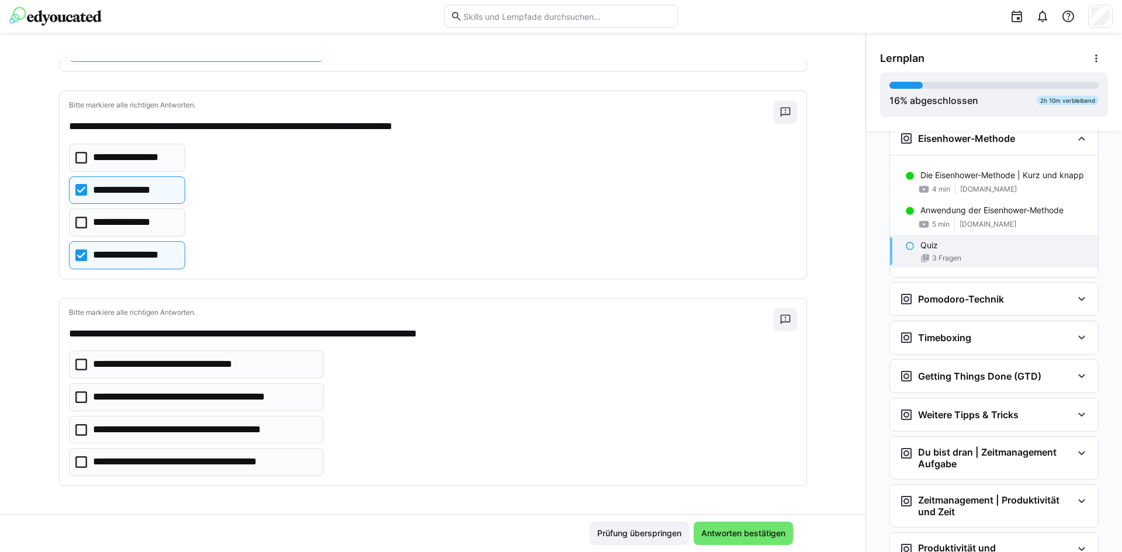
click at [77, 364] on icon at bounding box center [81, 365] width 12 height 12
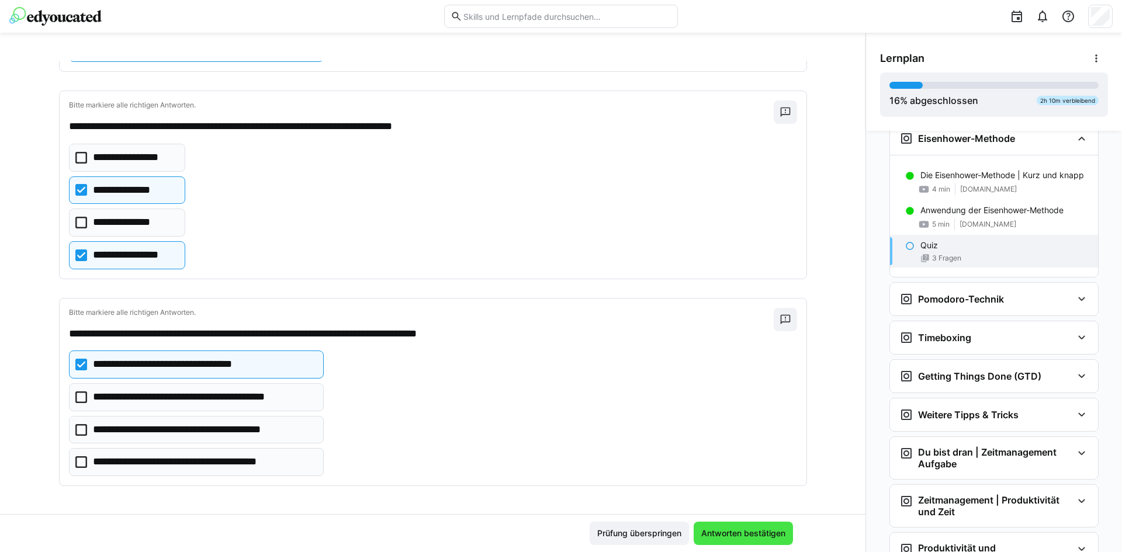
click at [781, 538] on span "Antworten bestätigen" at bounding box center [744, 534] width 88 height 12
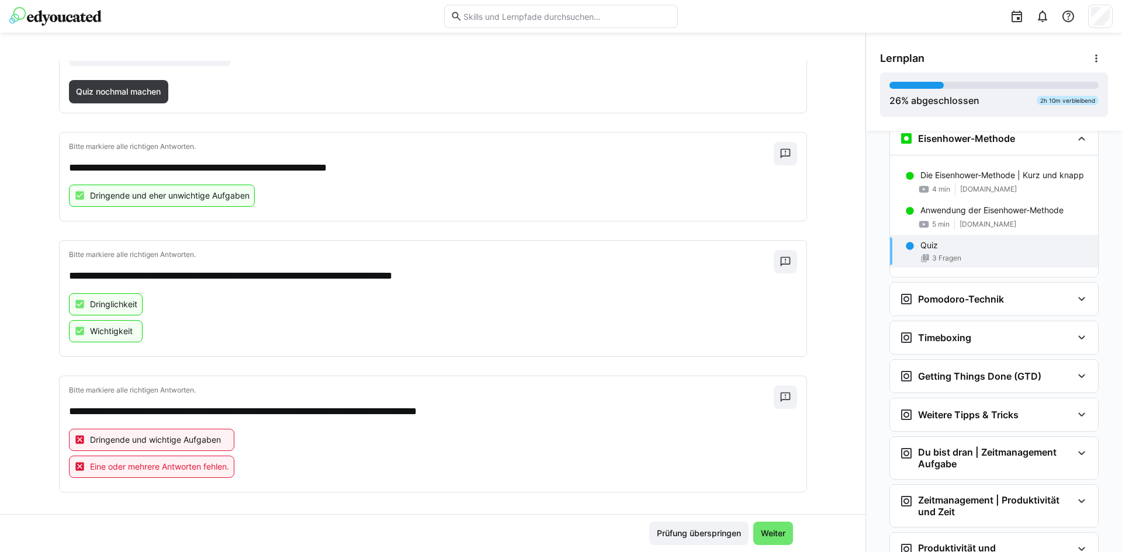
scroll to position [185, 0]
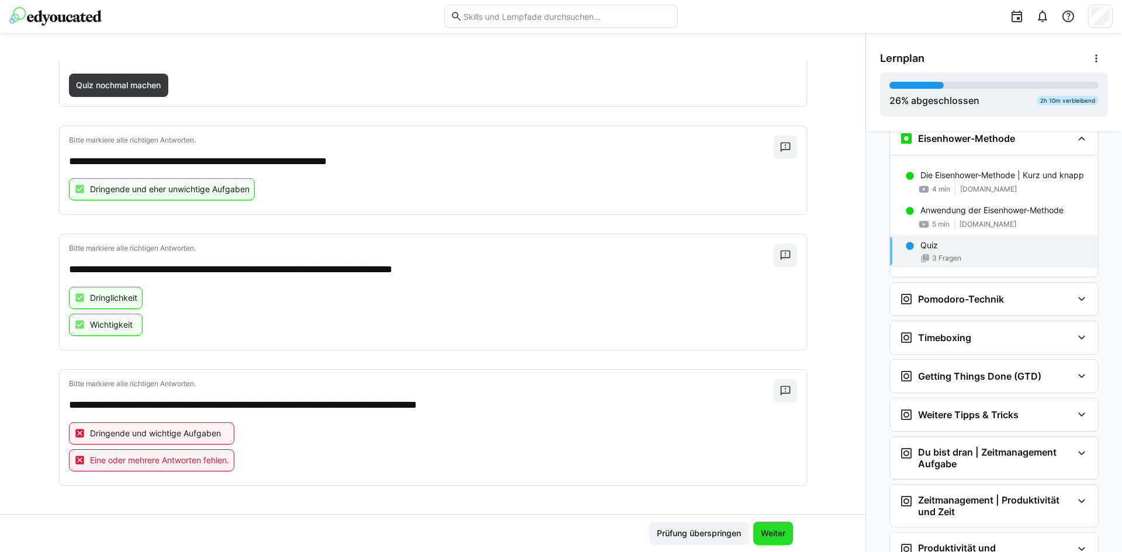
click at [777, 537] on span "Weiter" at bounding box center [773, 534] width 28 height 12
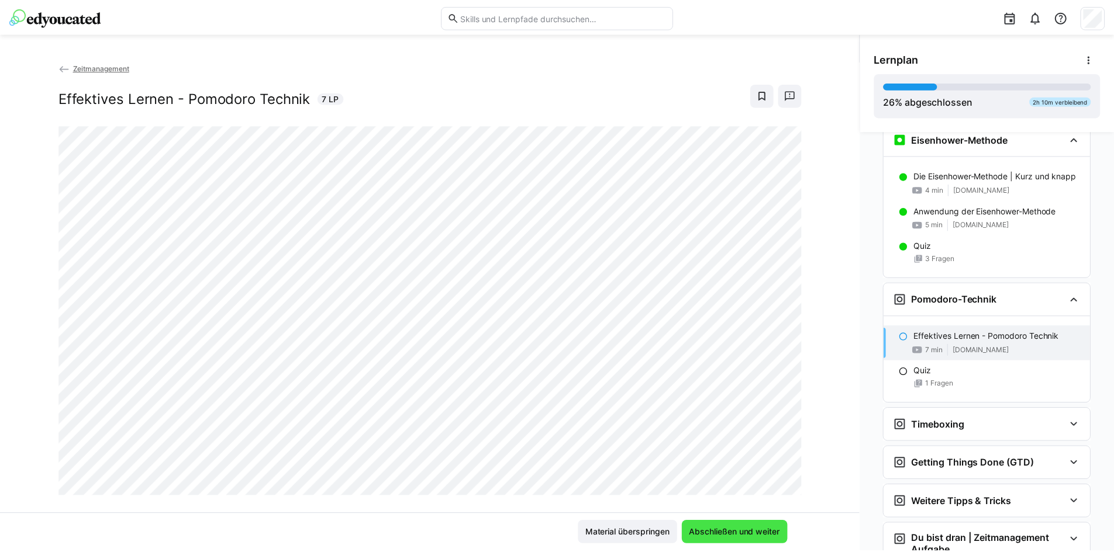
scroll to position [631, 0]
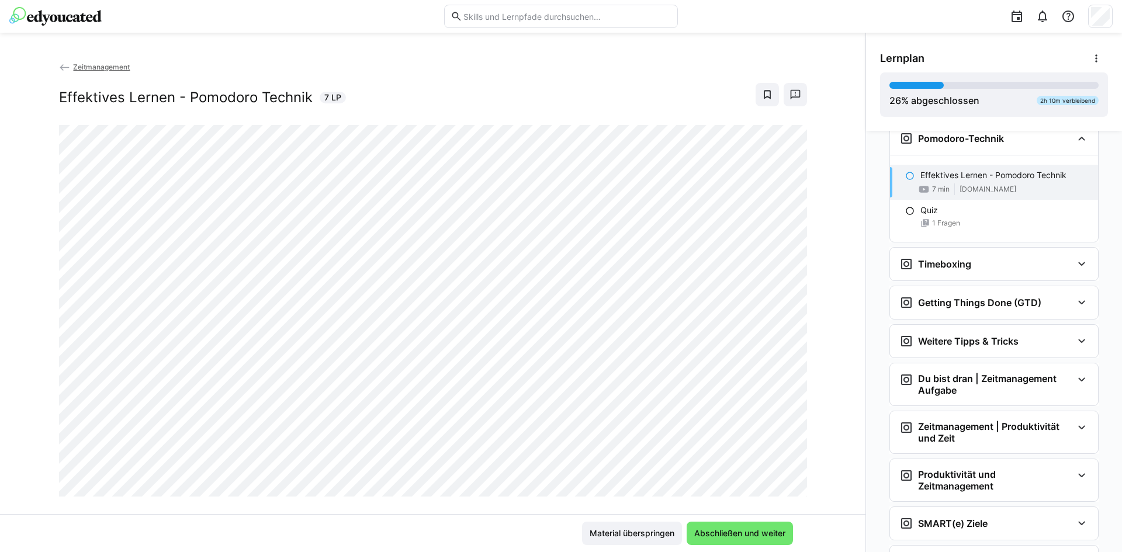
click at [85, 22] on img at bounding box center [55, 16] width 92 height 19
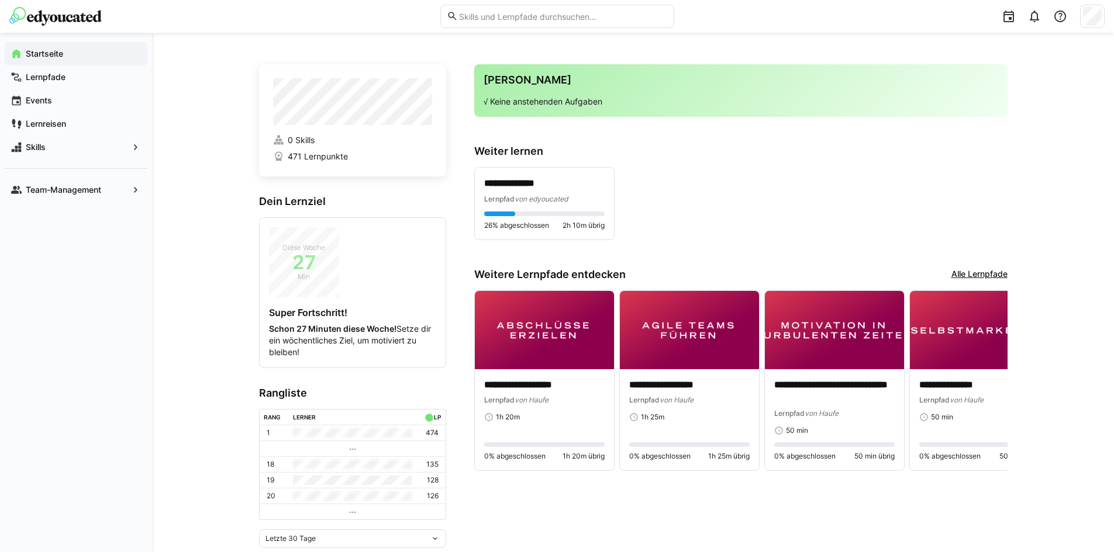
click at [430, 483] on p "128" at bounding box center [433, 480] width 12 height 9
click at [317, 160] on span "471 Lernpunkte" at bounding box center [318, 157] width 60 height 12
